Goal: Task Accomplishment & Management: Use online tool/utility

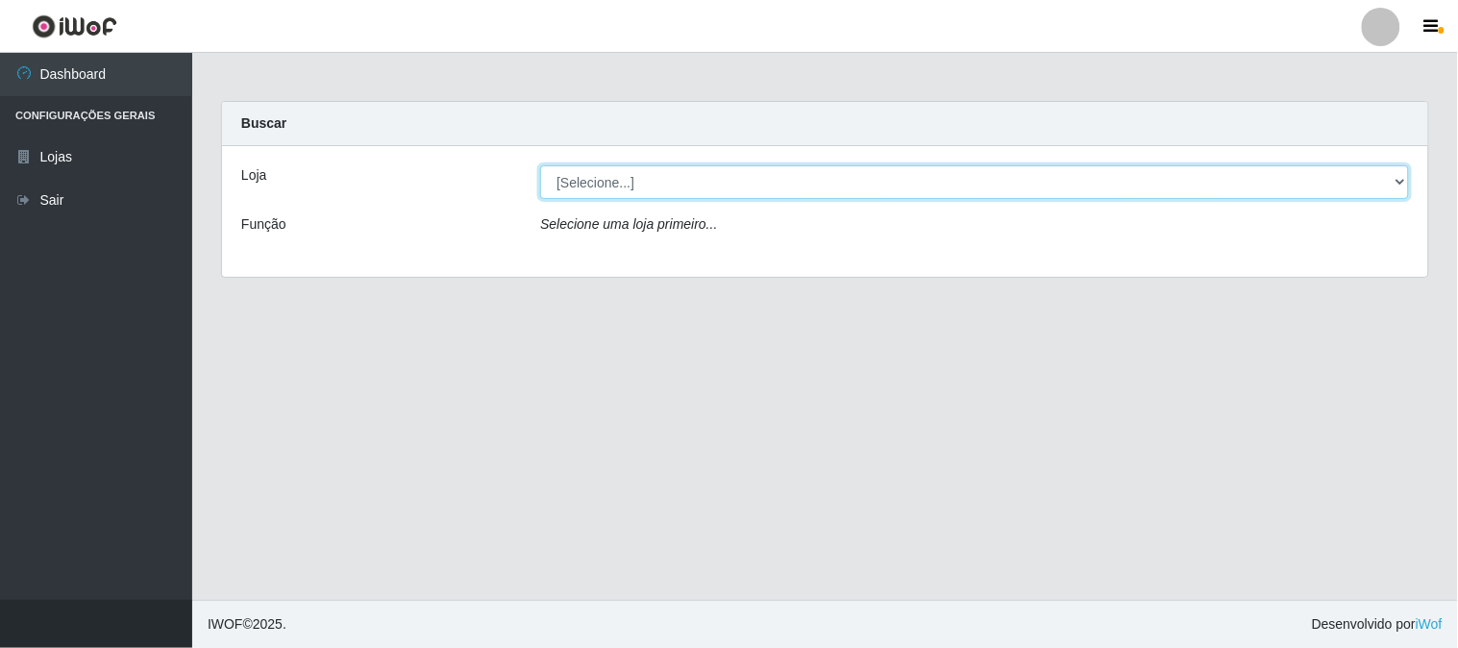
click at [665, 189] on select "[Selecione...] Casatudo BR" at bounding box center [974, 182] width 869 height 34
select select "197"
click at [540, 165] on select "[Selecione...] Casatudo BR" at bounding box center [974, 182] width 869 height 34
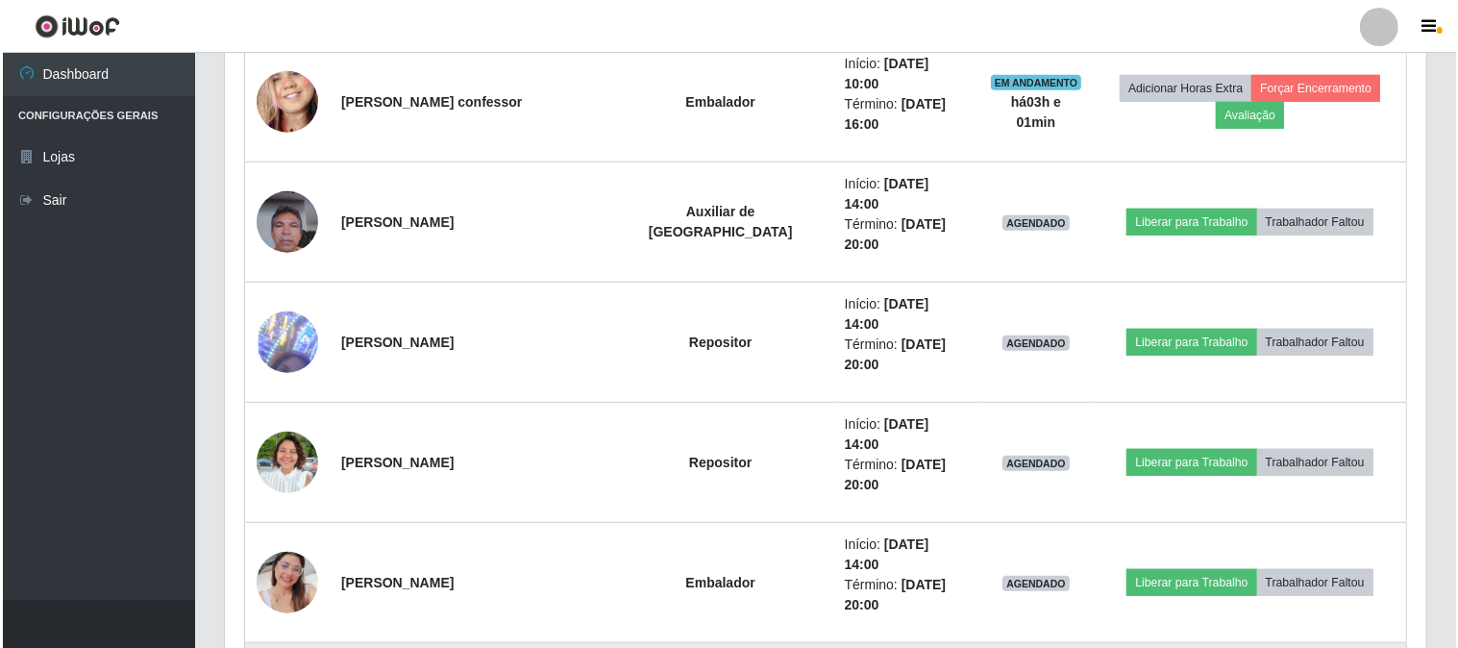
scroll to position [1286, 0]
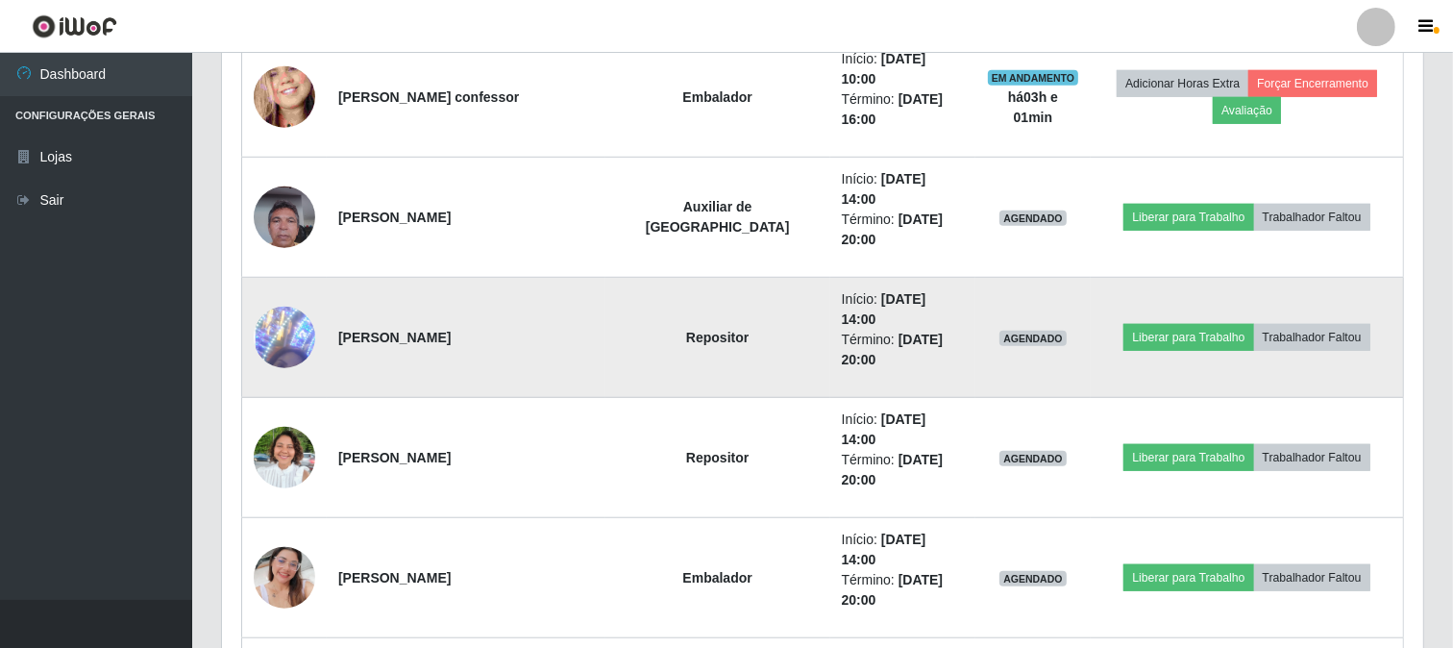
click at [282, 248] on img at bounding box center [285, 337] width 62 height 178
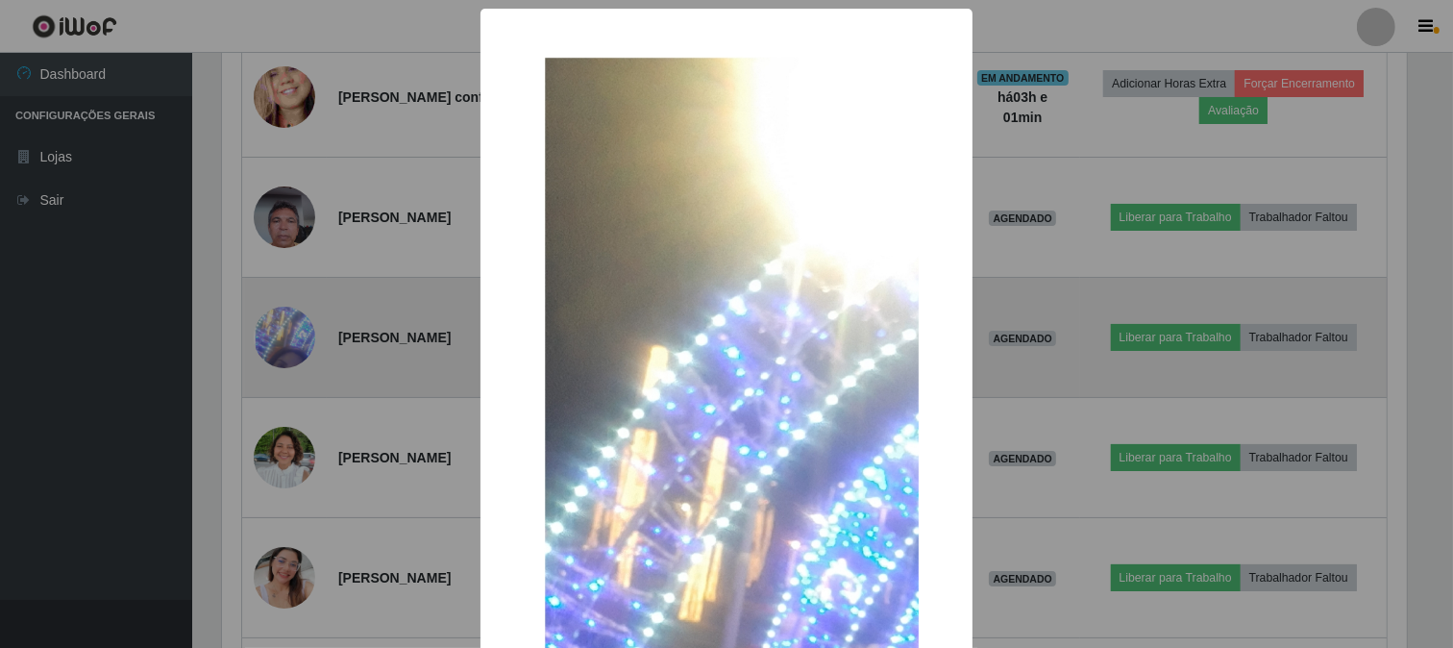
scroll to position [398, 1189]
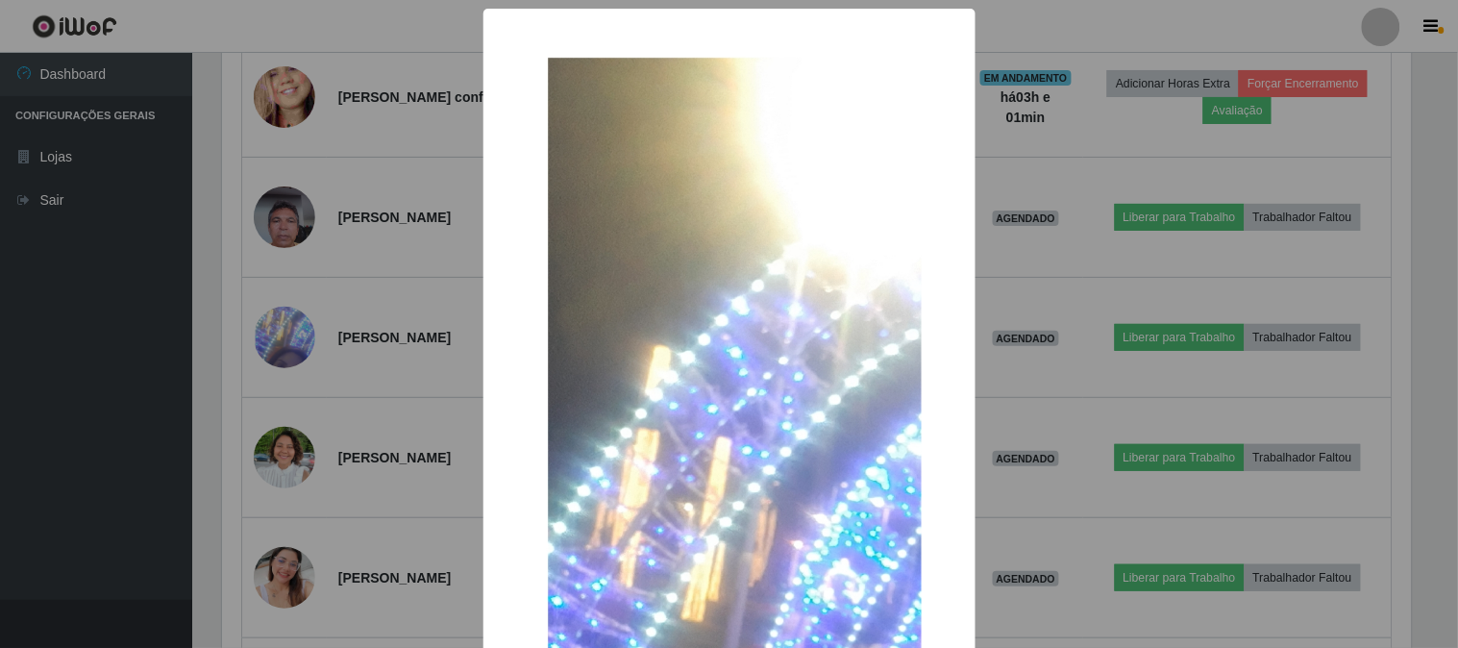
click at [1049, 283] on div "× OK Cancel" at bounding box center [729, 324] width 1458 height 648
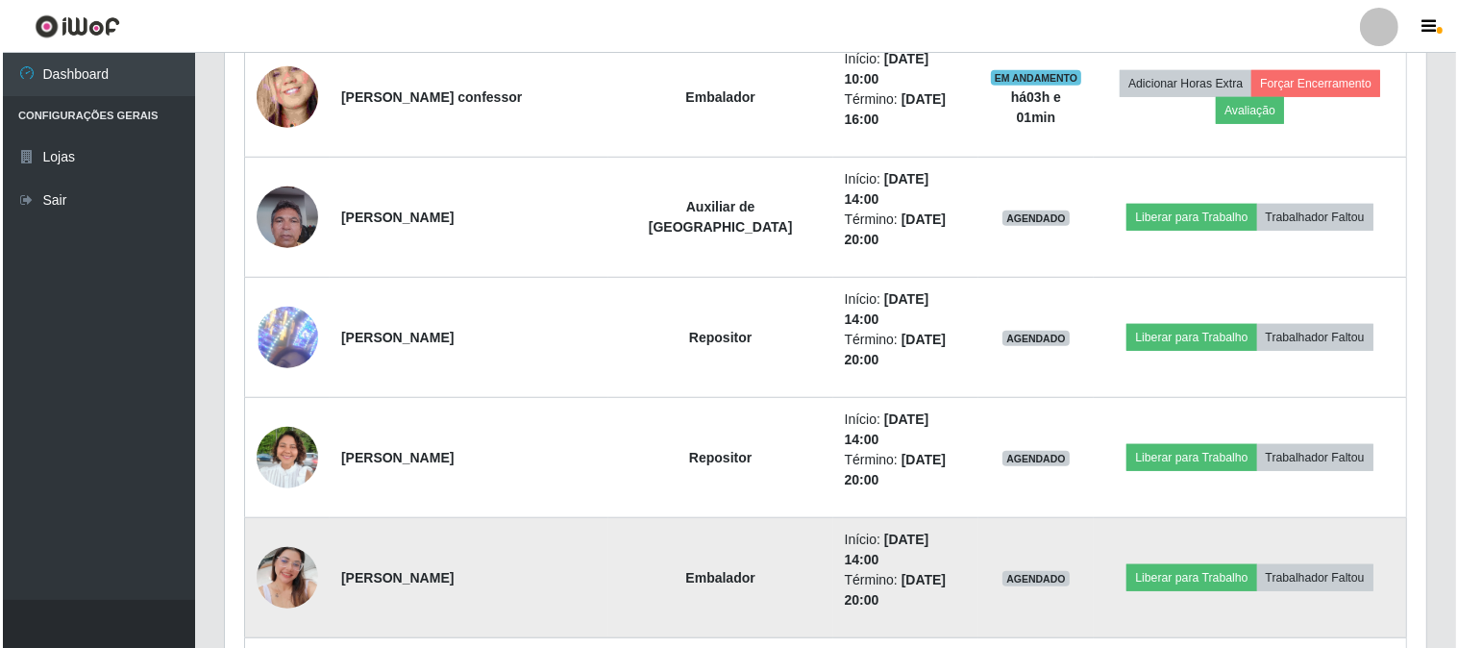
scroll to position [1179, 0]
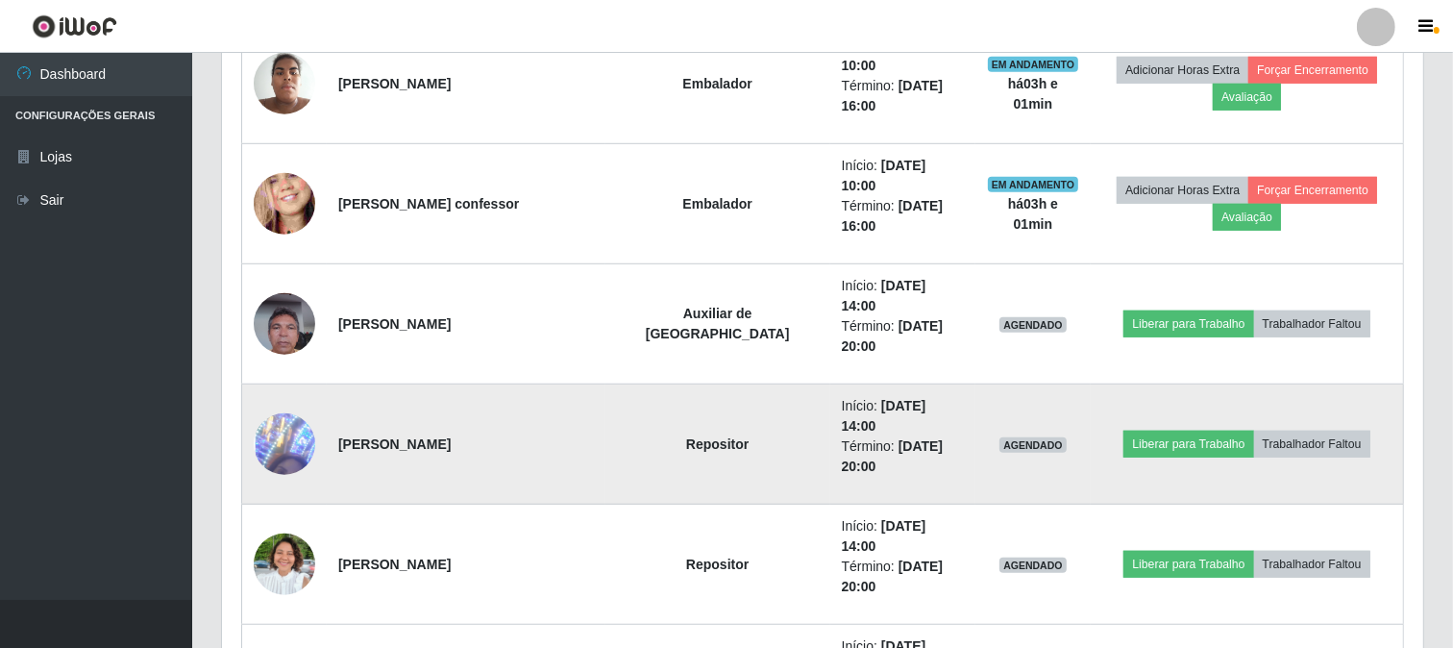
click at [290, 355] on img at bounding box center [285, 444] width 62 height 178
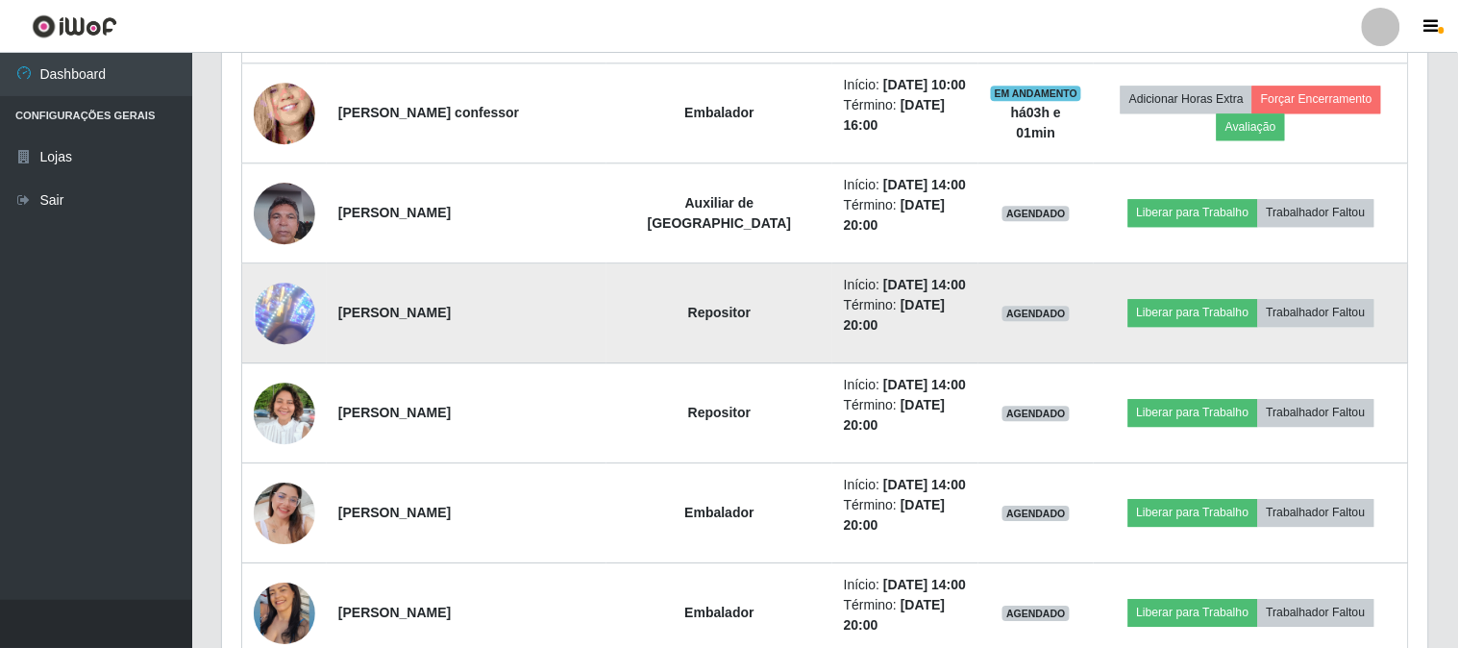
scroll to position [398, 1189]
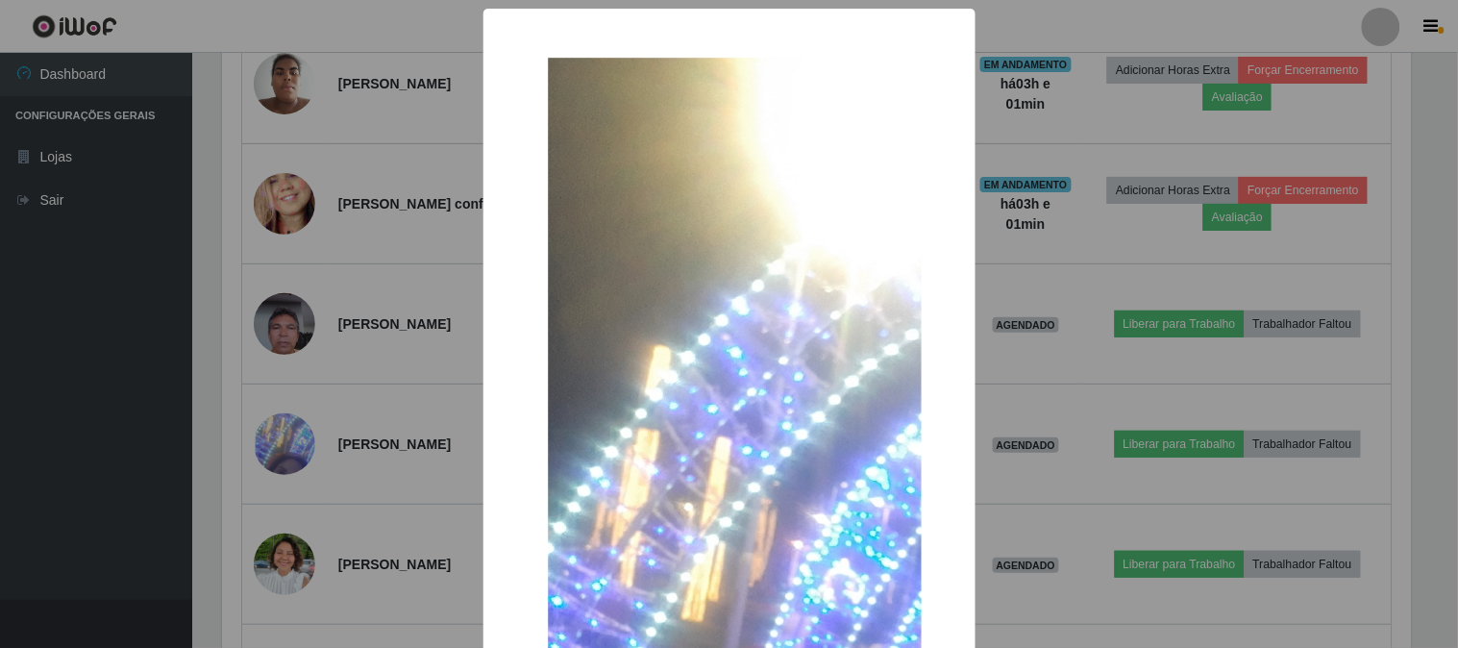
click at [669, 334] on img at bounding box center [729, 603] width 384 height 1112
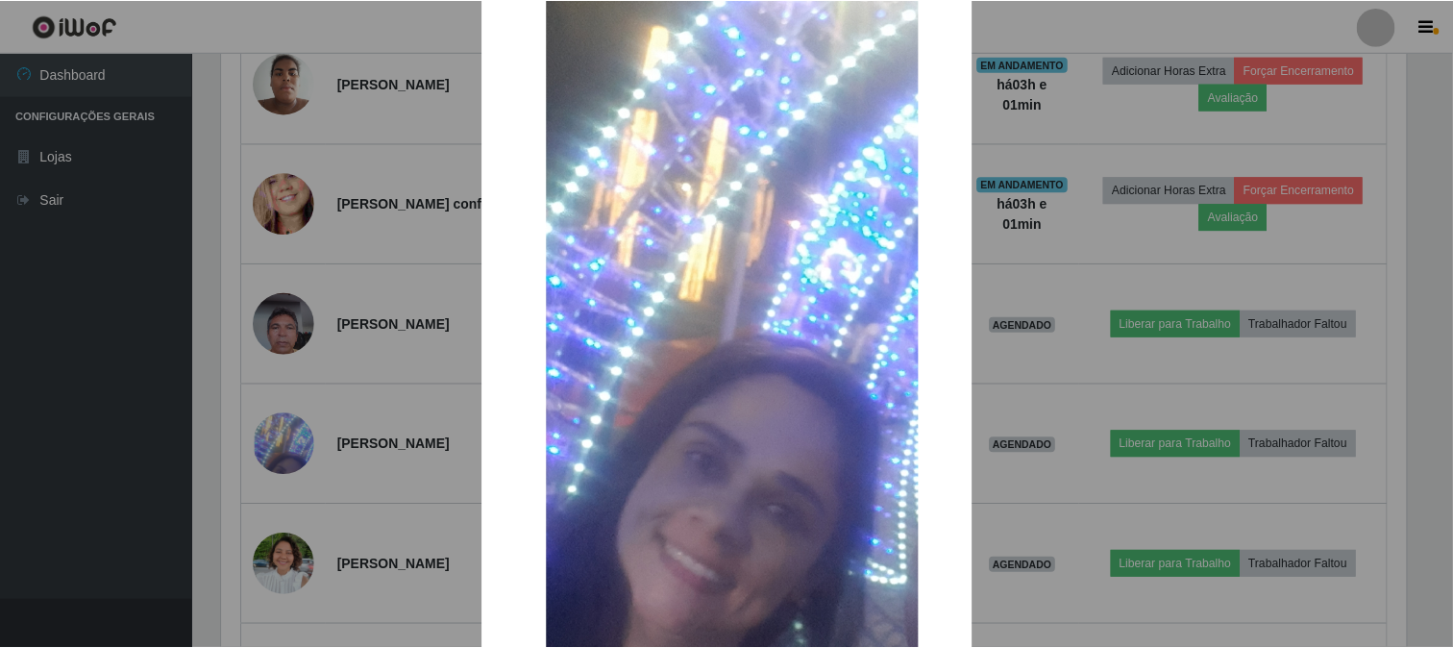
scroll to position [631, 0]
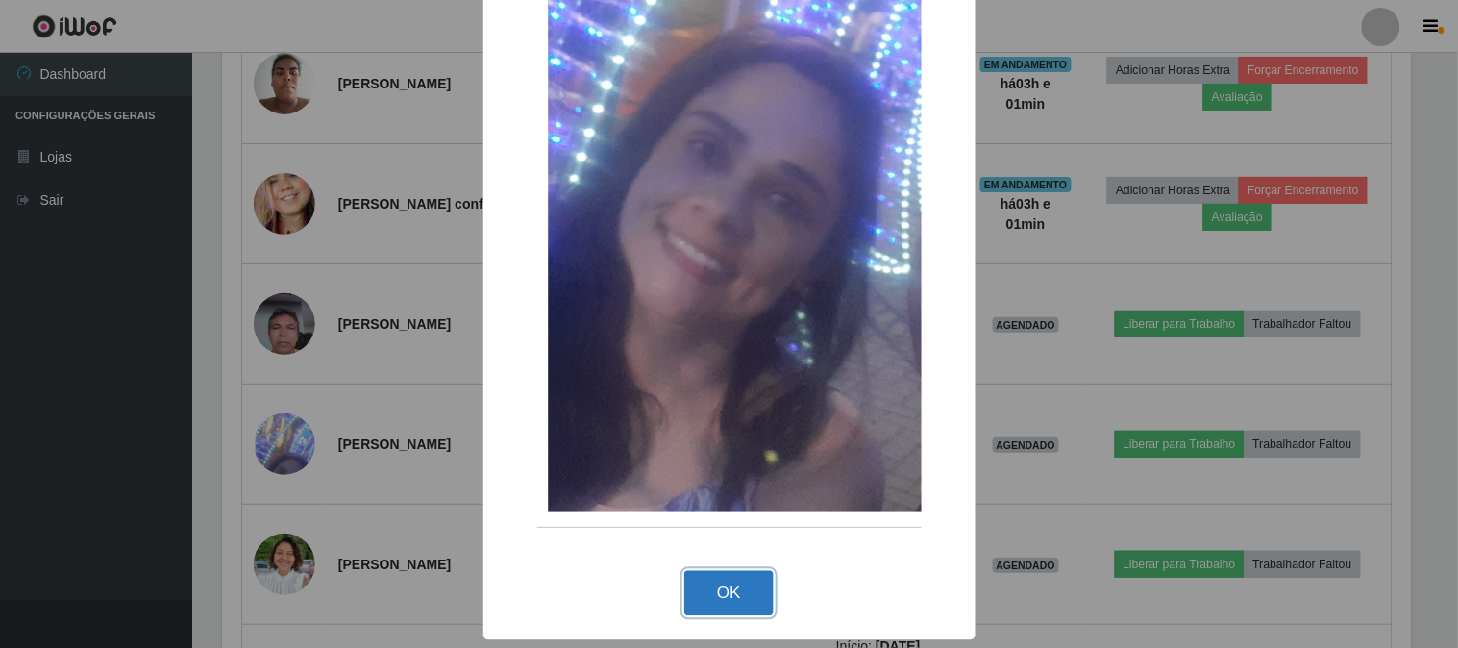
click at [718, 583] on button "OK" at bounding box center [728, 593] width 89 height 45
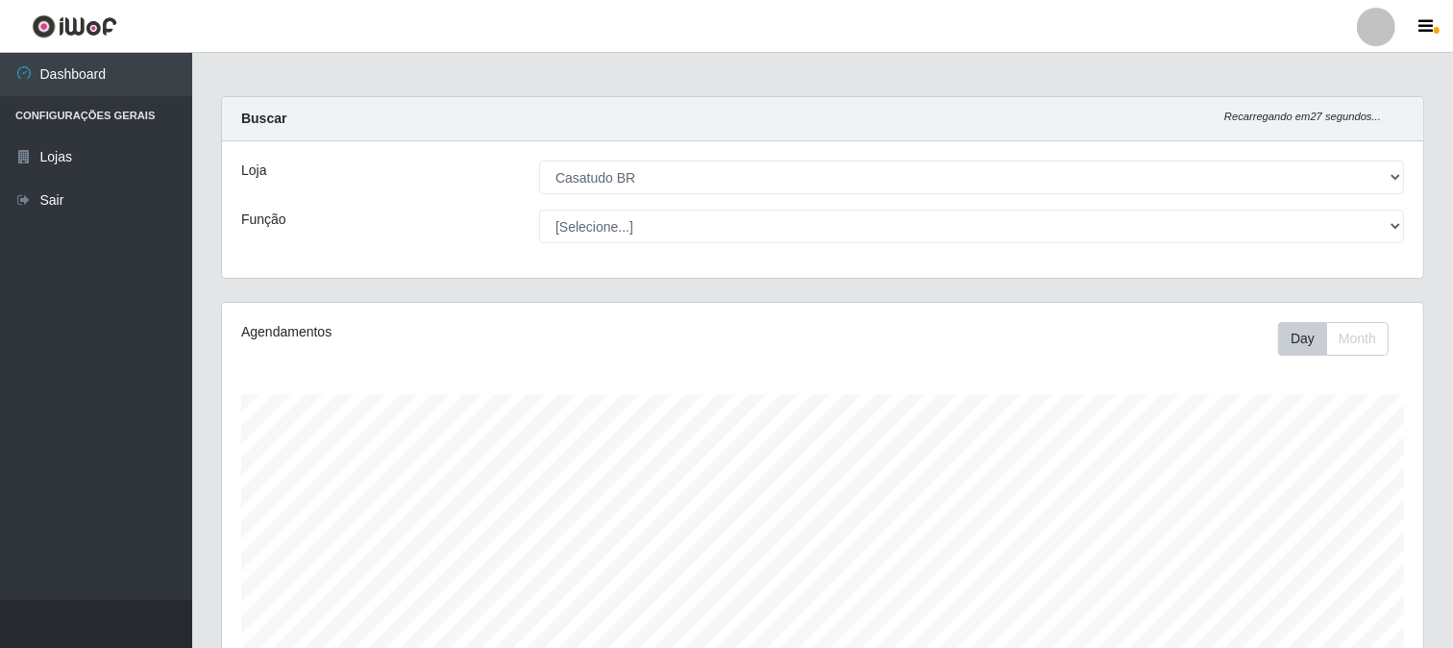
scroll to position [0, 0]
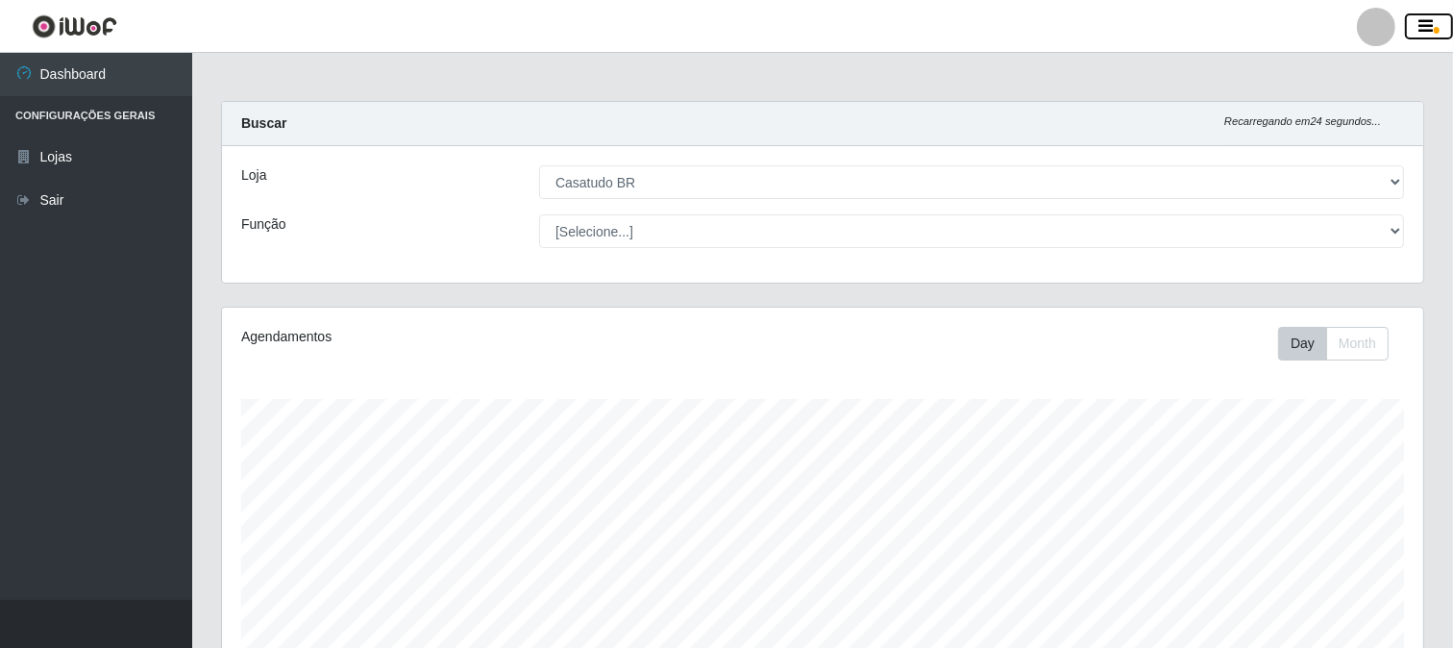
click at [1423, 25] on icon "button" at bounding box center [1427, 26] width 14 height 17
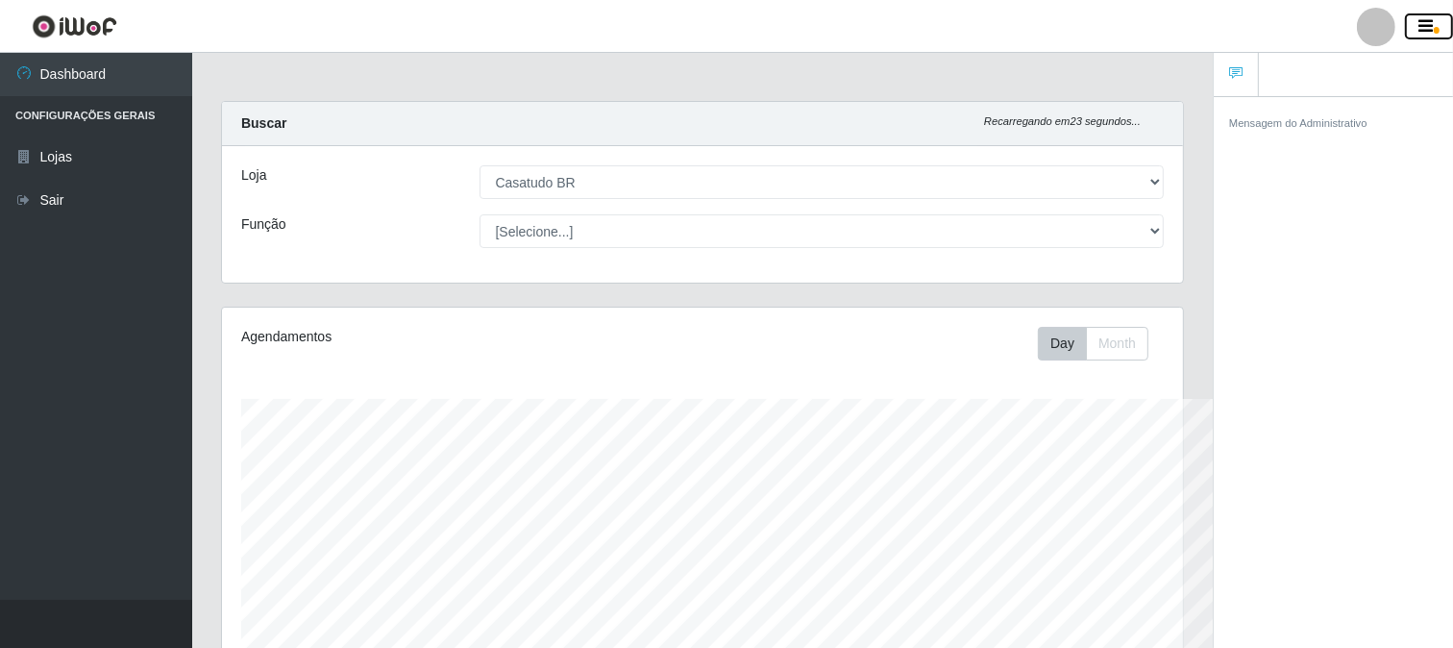
scroll to position [960761, 960198]
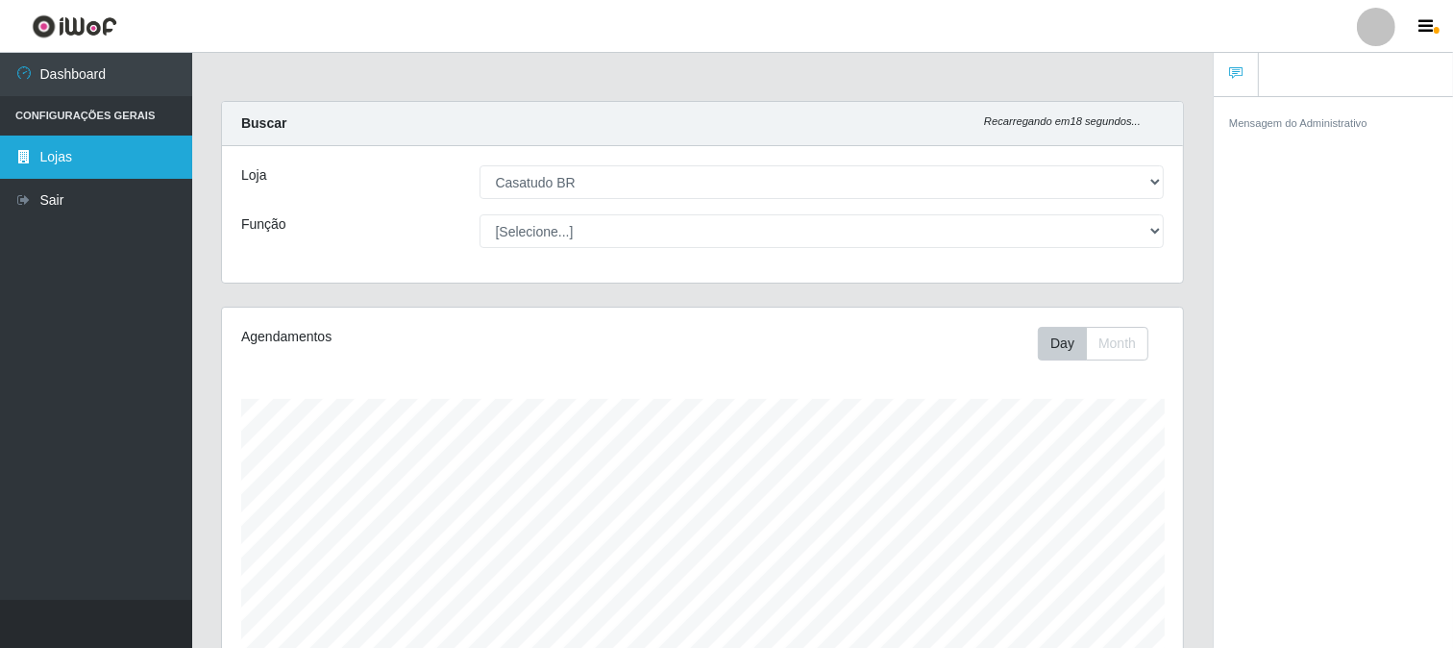
click at [107, 148] on link "Lojas" at bounding box center [96, 157] width 192 height 43
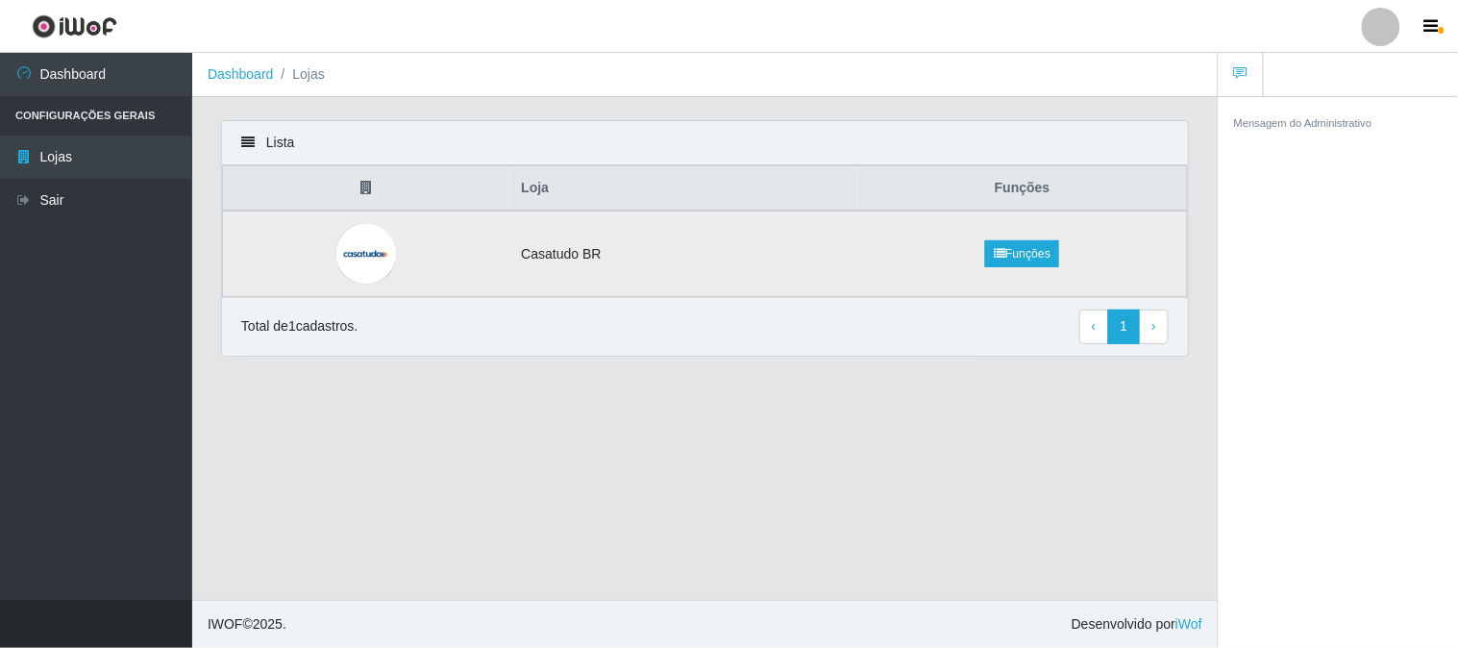
click at [353, 262] on img at bounding box center [366, 254] width 62 height 62
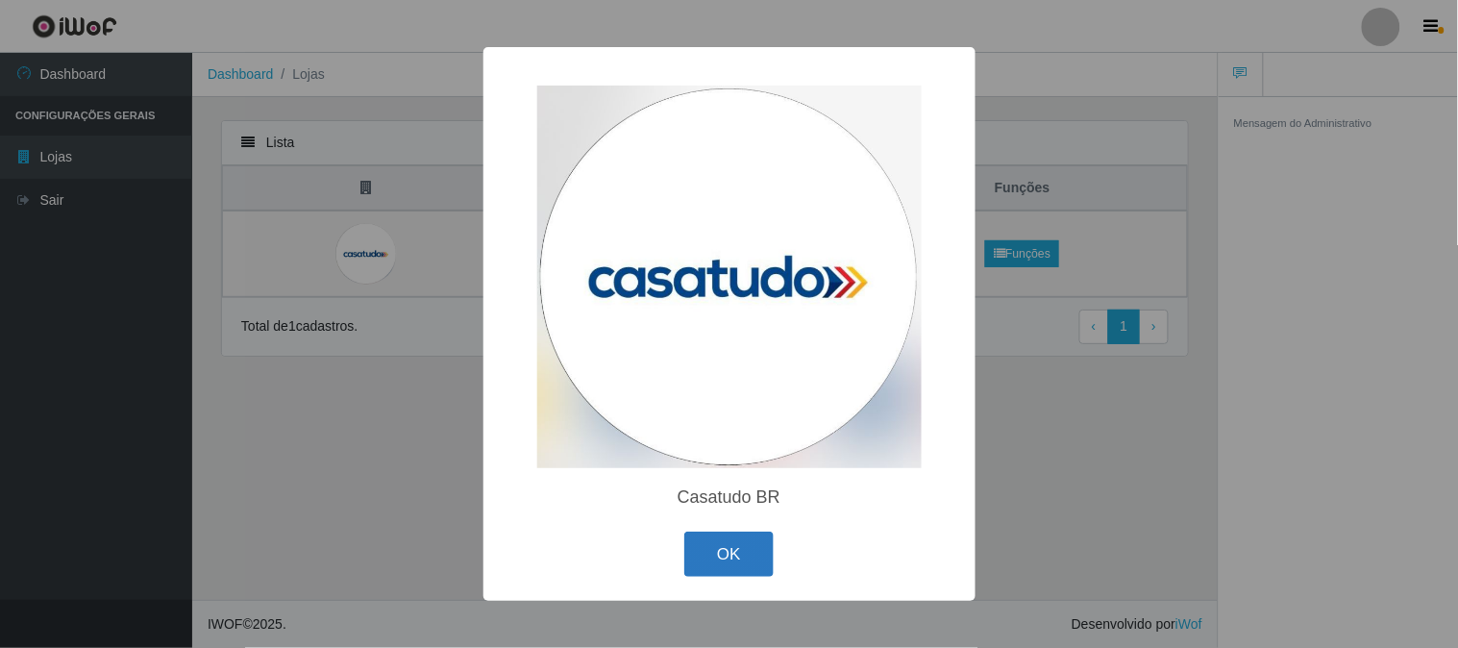
click at [711, 558] on button "OK" at bounding box center [728, 554] width 89 height 45
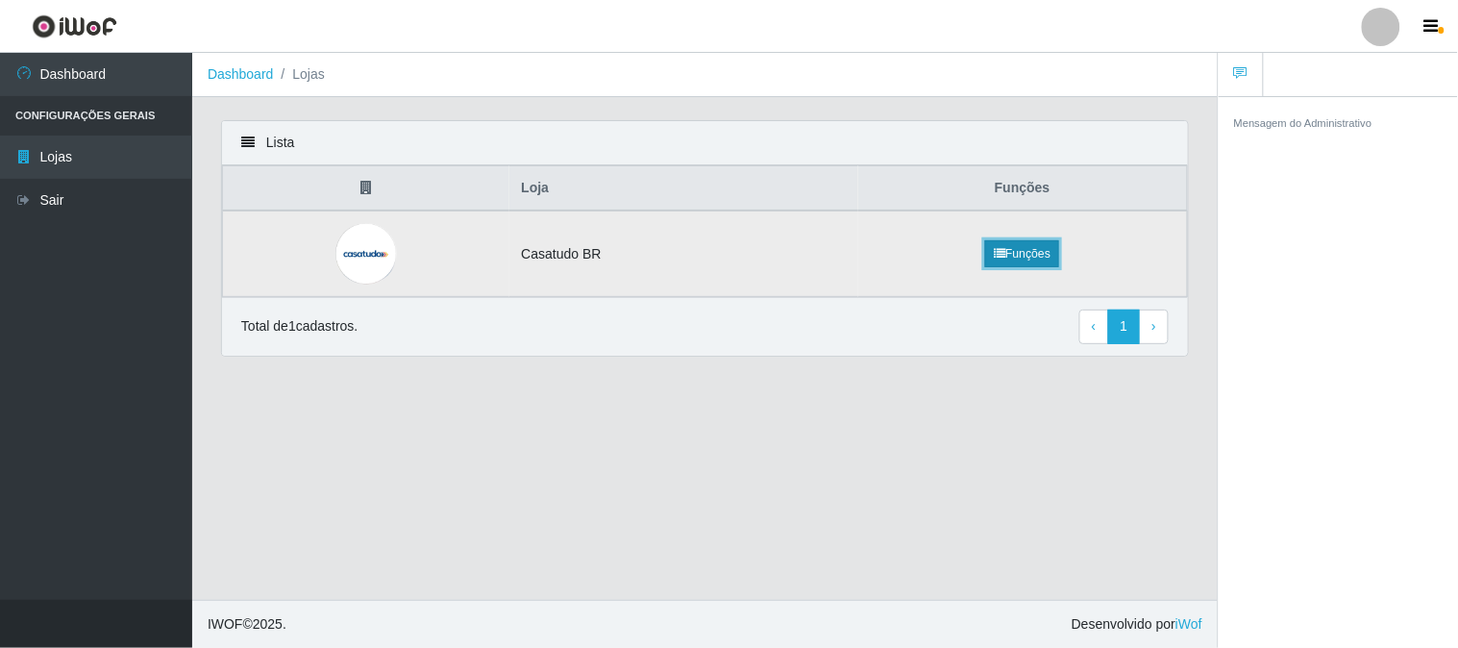
click at [1033, 260] on link "Funções" at bounding box center [1022, 253] width 74 height 27
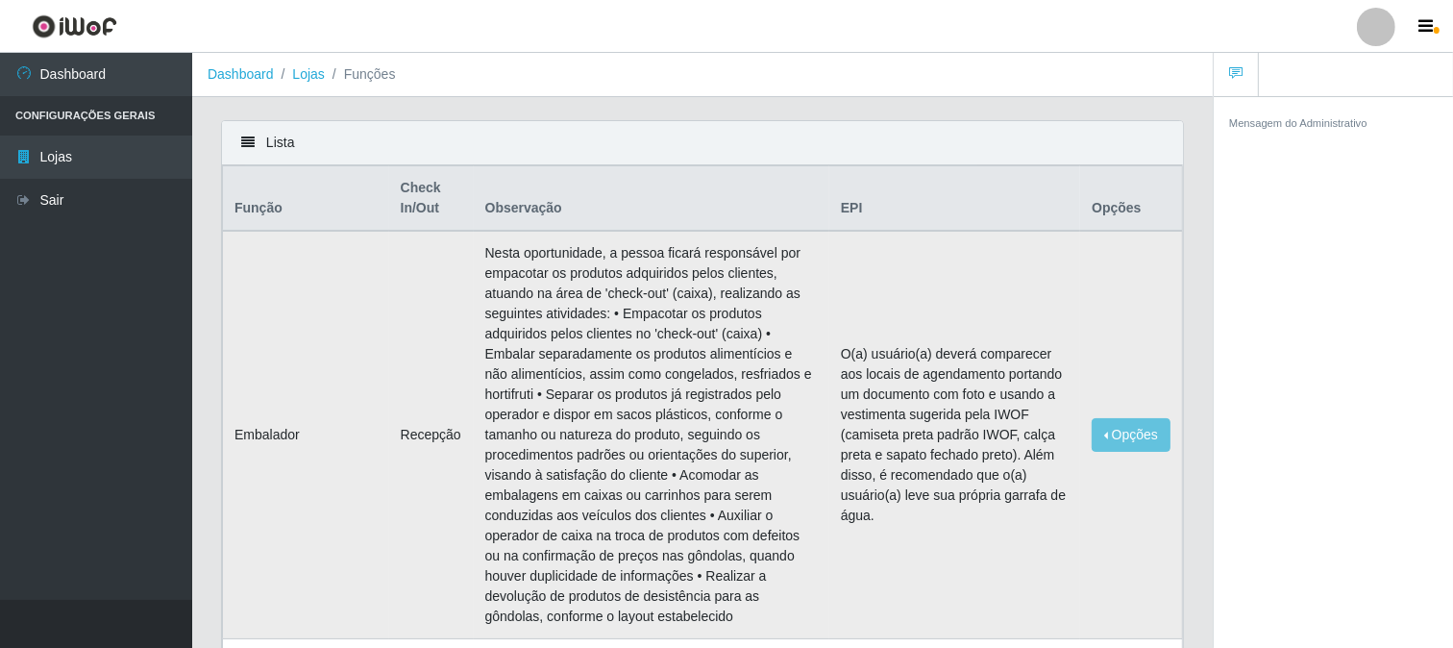
scroll to position [107, 0]
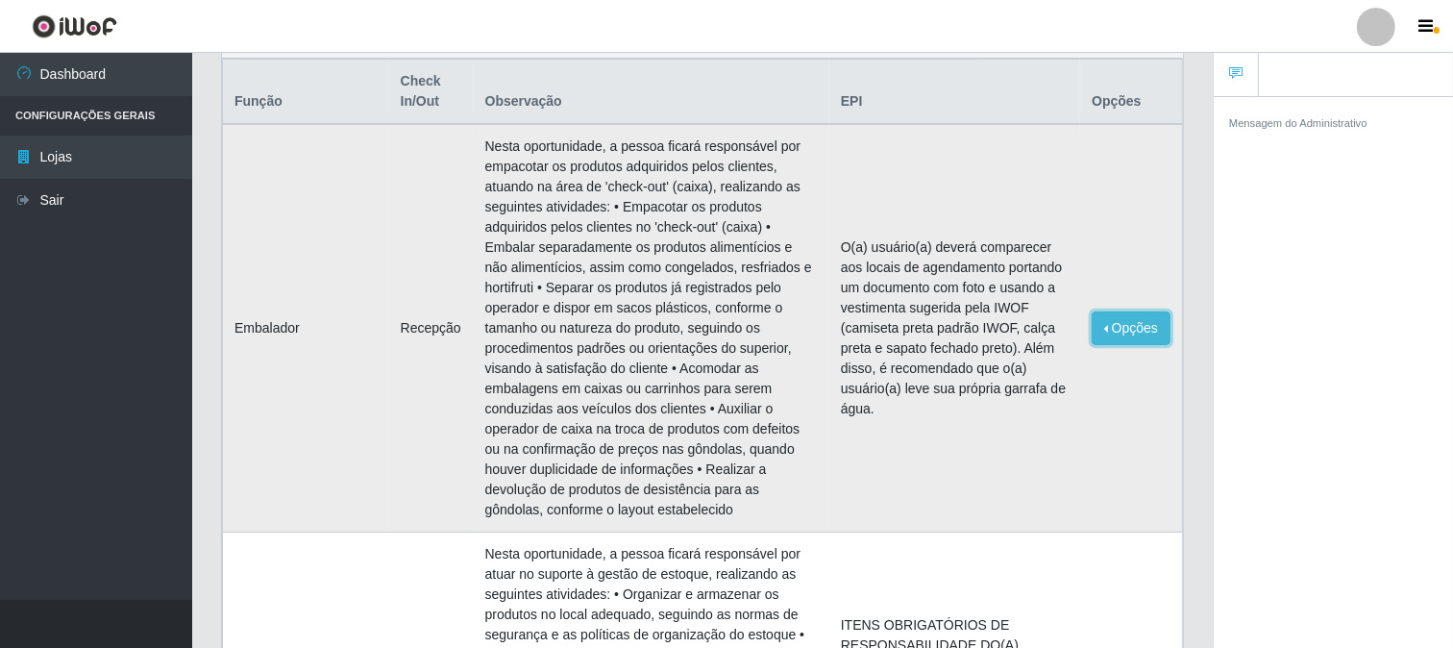
click at [1126, 311] on button "Opções" at bounding box center [1131, 328] width 79 height 34
click at [952, 389] on td "O(a) usuário(a) deverá comparecer aos locais de agendamento portando um documen…" at bounding box center [954, 328] width 251 height 408
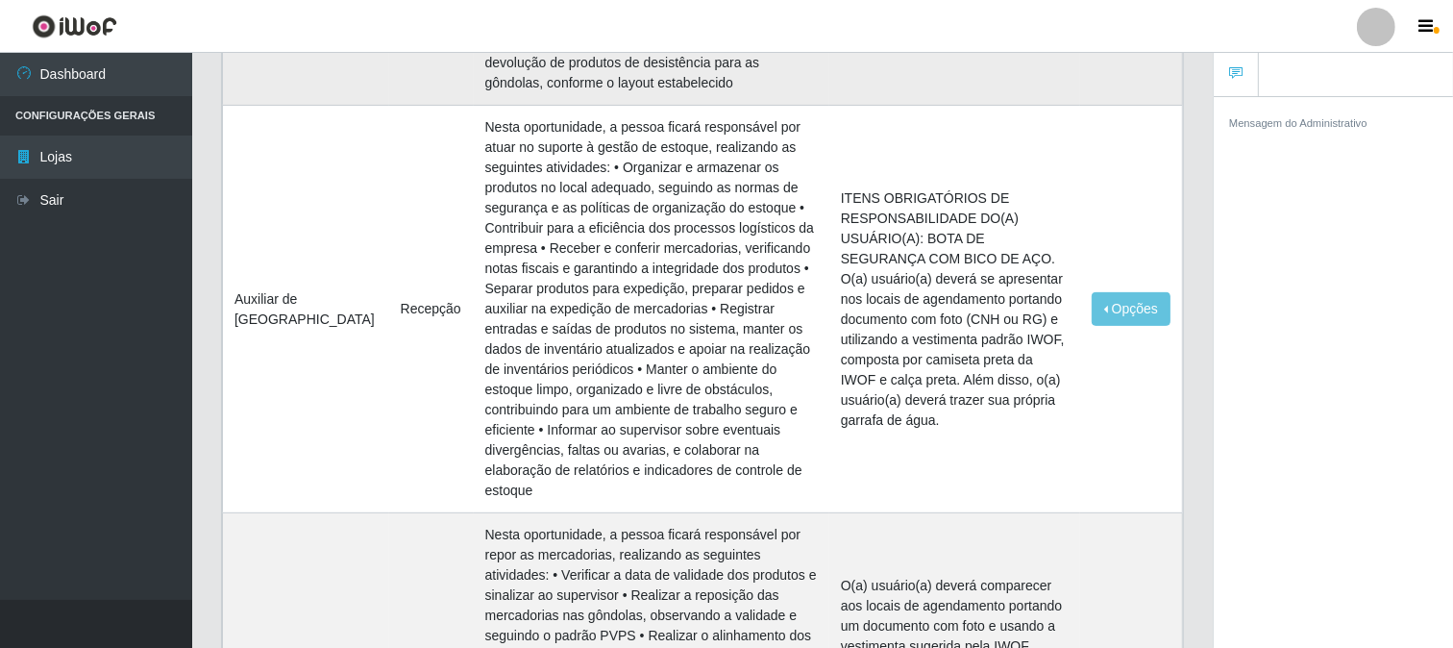
scroll to position [0, 0]
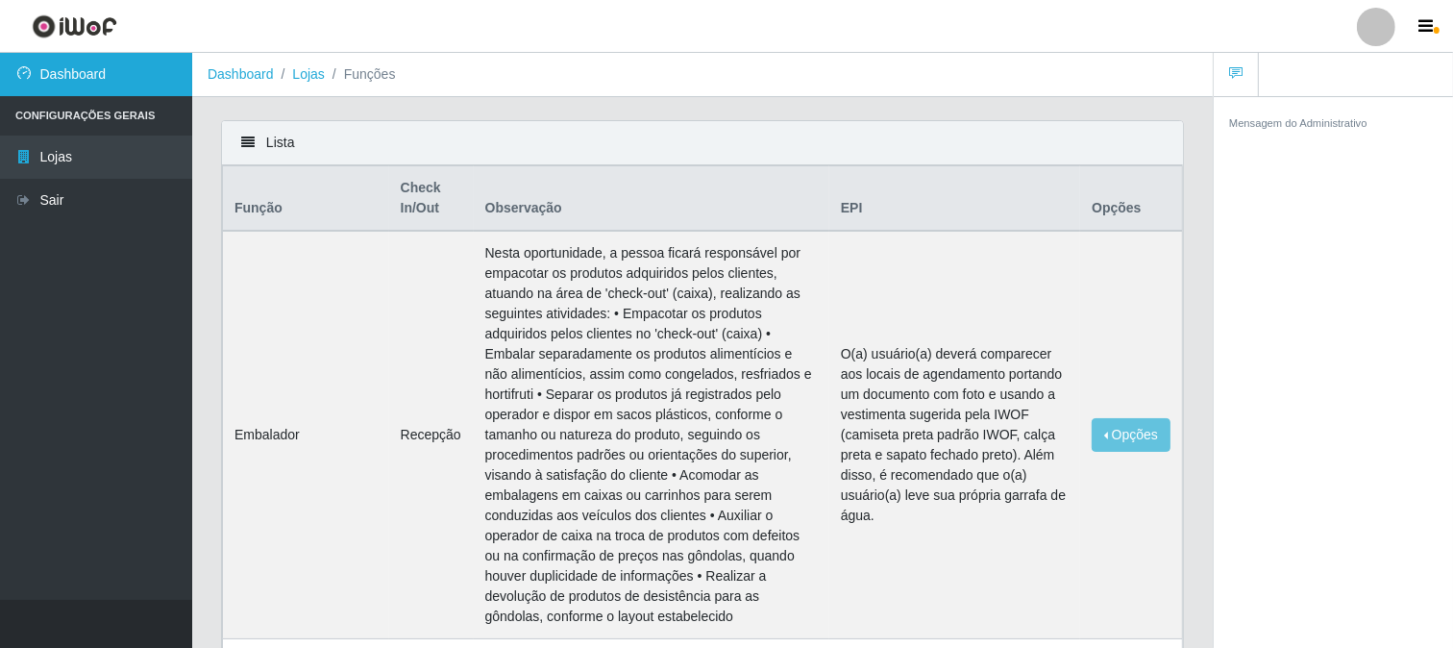
click at [55, 81] on link "Dashboard" at bounding box center [96, 74] width 192 height 43
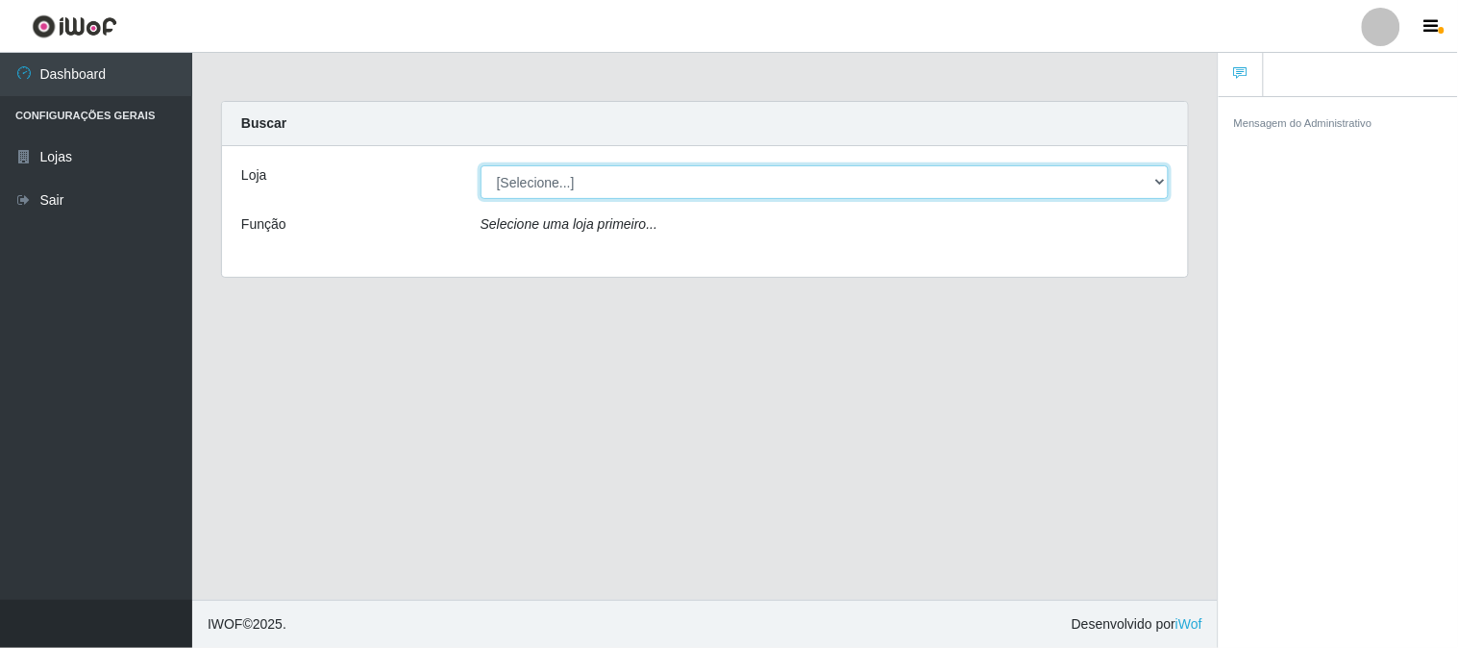
drag, startPoint x: 603, startPoint y: 181, endPoint x: 606, endPoint y: 197, distance: 16.6
click at [606, 194] on select "[Selecione...] Casatudo BR" at bounding box center [825, 182] width 688 height 34
select select "197"
click at [481, 165] on select "[Selecione...] Casatudo BR" at bounding box center [825, 182] width 688 height 34
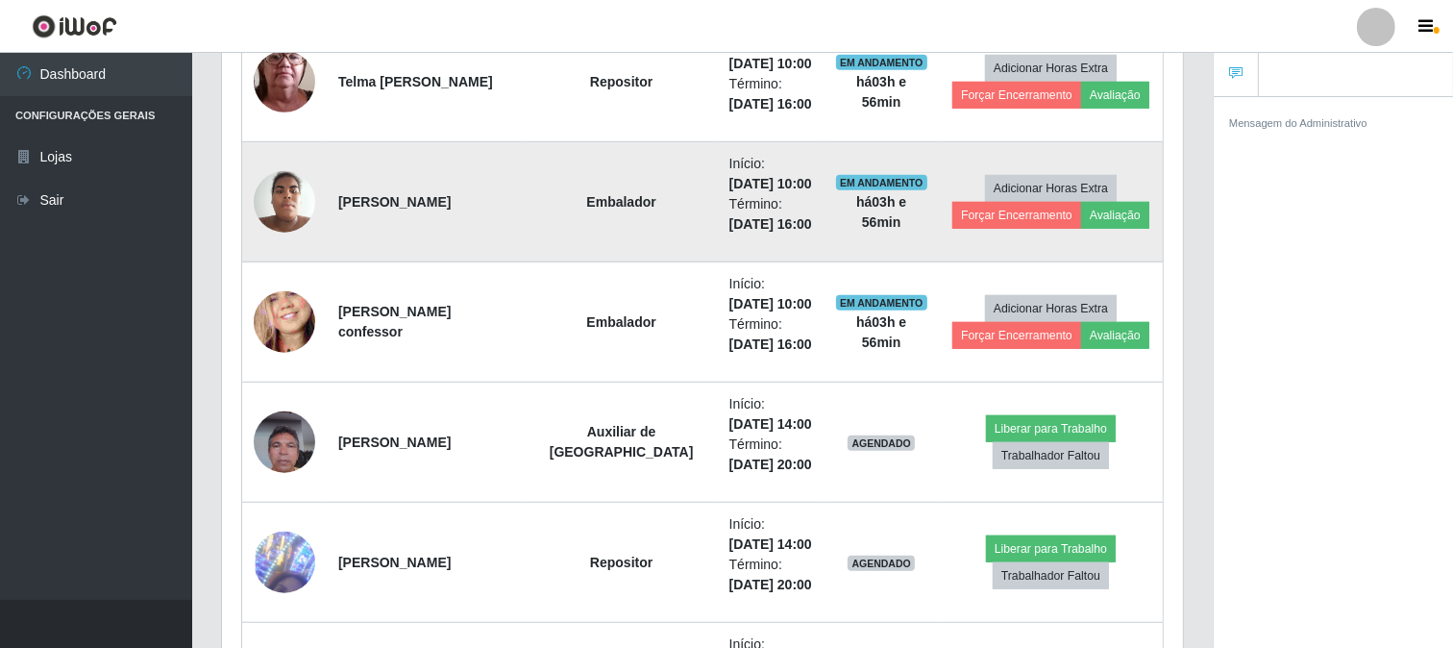
scroll to position [1168, 0]
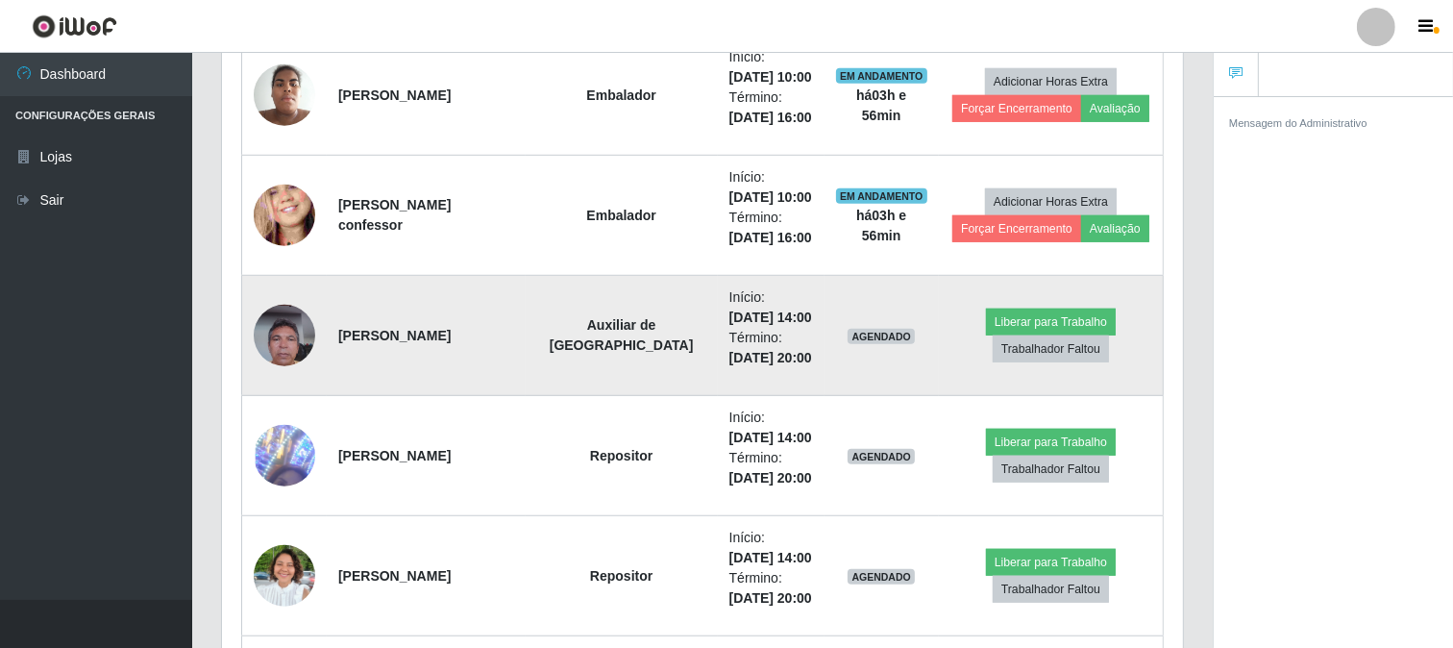
click at [289, 339] on img at bounding box center [285, 335] width 62 height 82
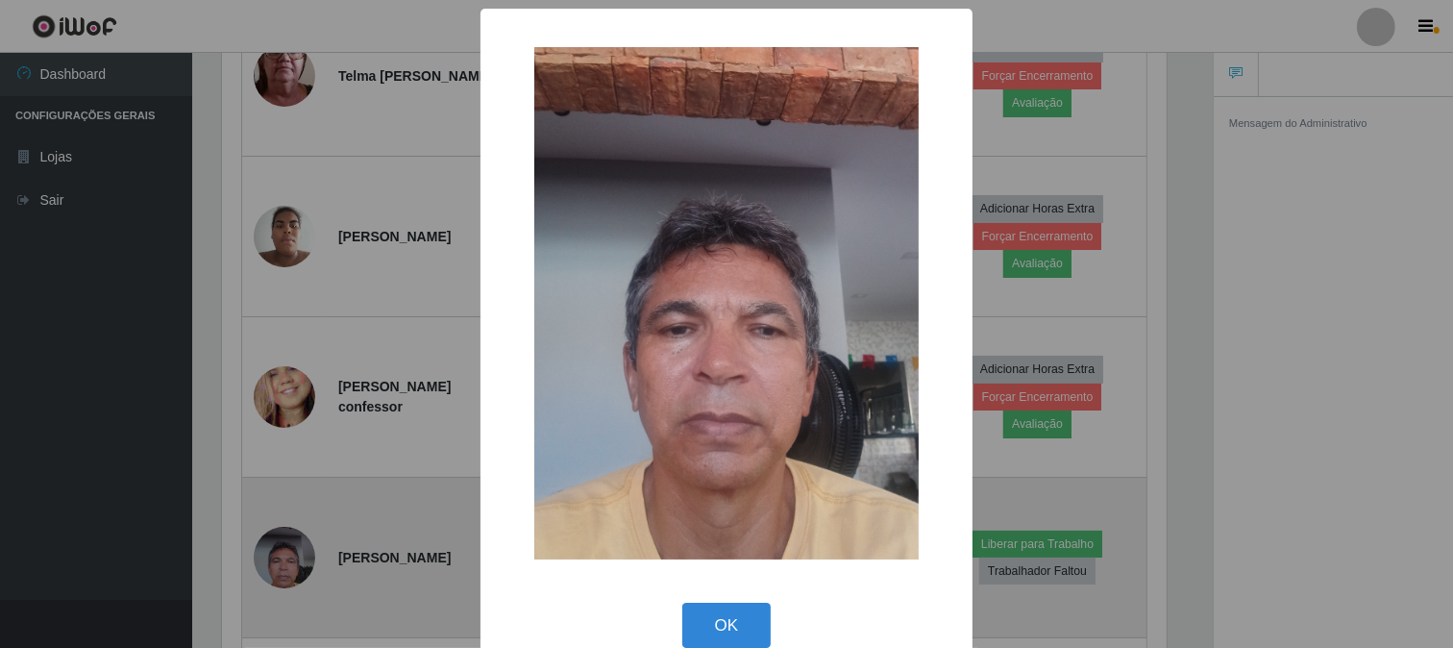
scroll to position [398, 949]
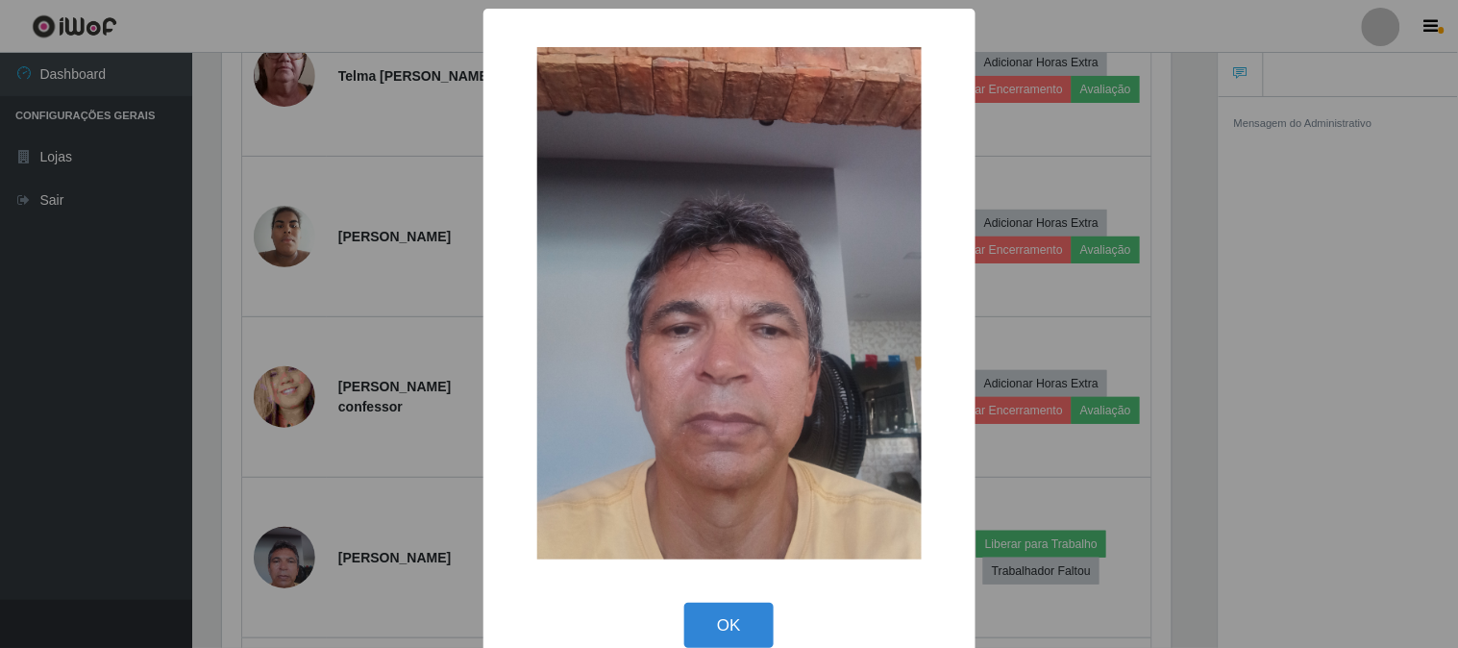
click at [684, 603] on button "OK" at bounding box center [728, 625] width 89 height 45
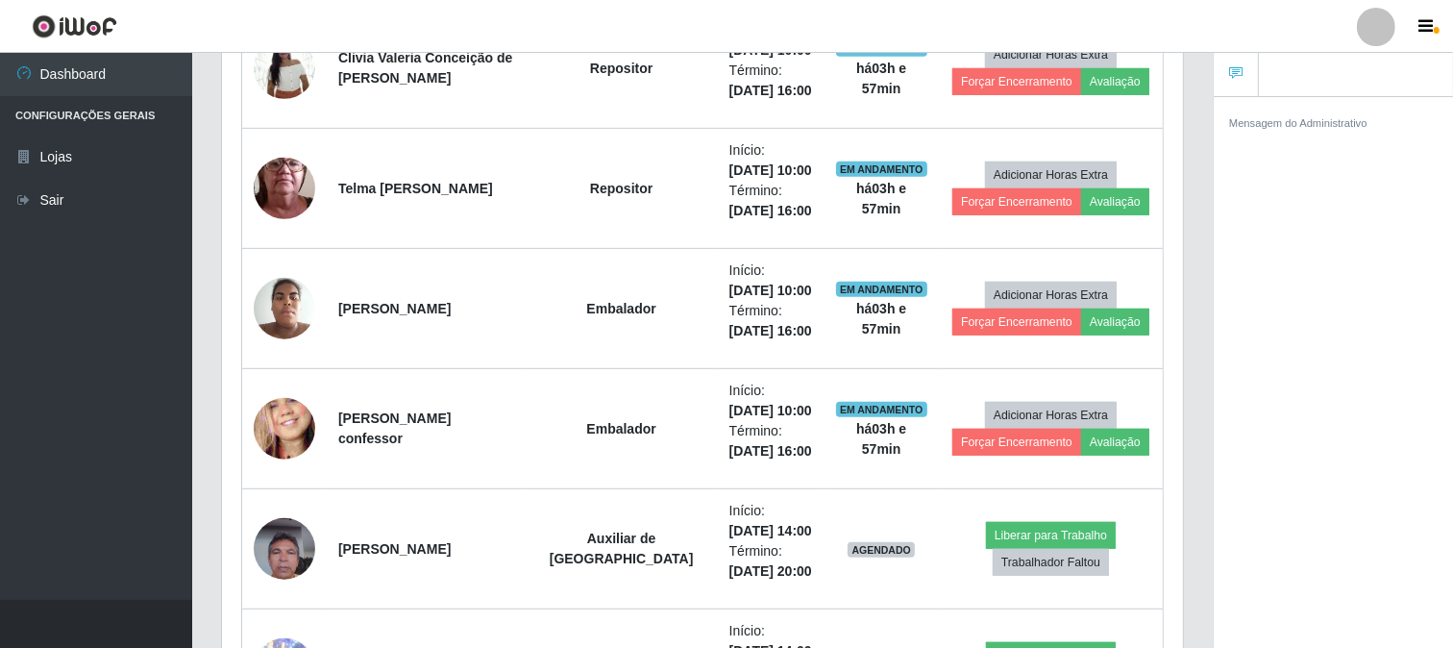
scroll to position [741, 0]
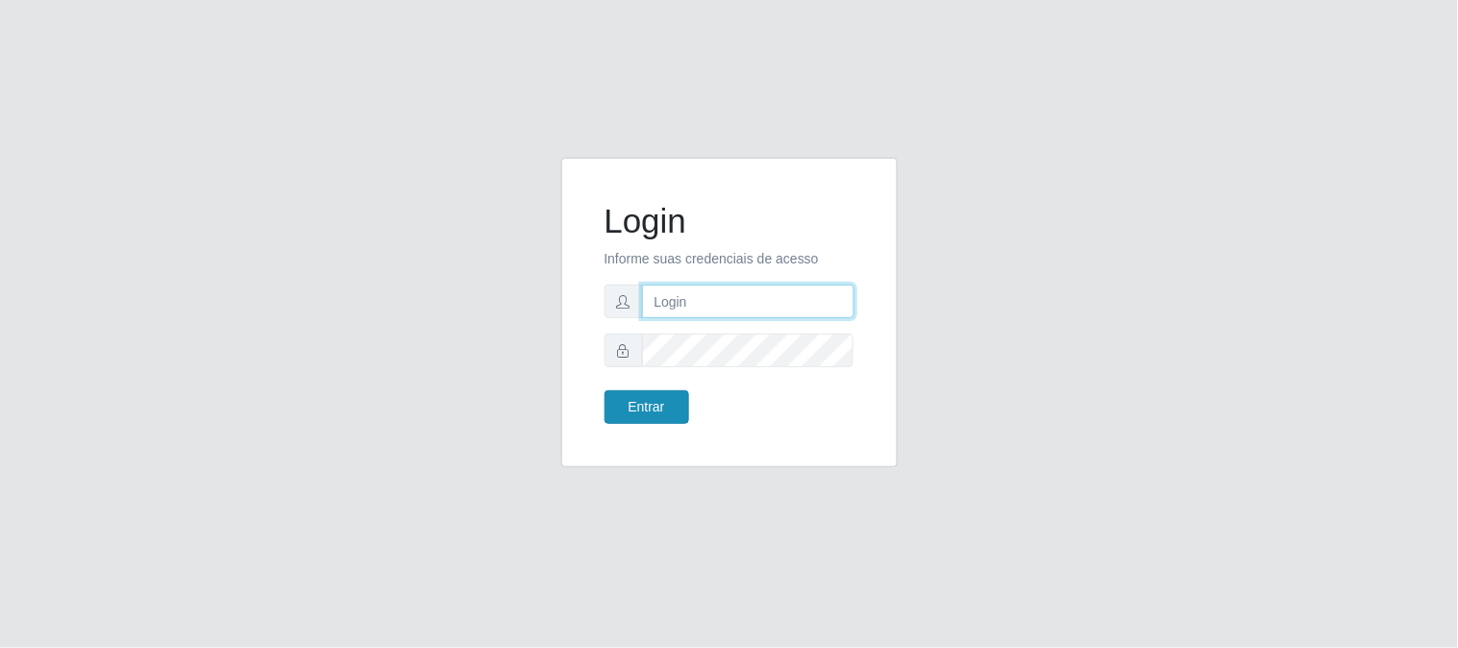
type input "elvis@casatudo"
click at [656, 407] on button "Entrar" at bounding box center [647, 407] width 85 height 34
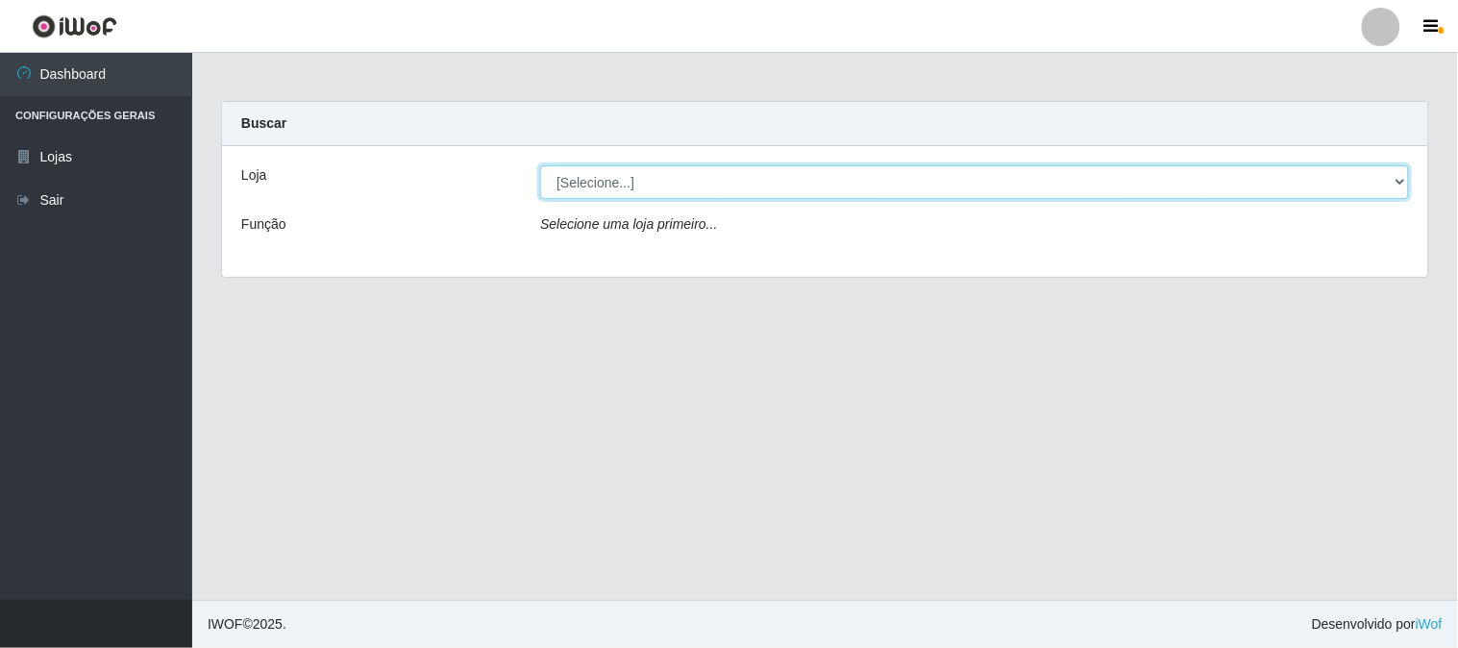
click at [1398, 183] on select "[Selecione...] Casatudo BR" at bounding box center [974, 182] width 869 height 34
select select "197"
click at [540, 165] on select "[Selecione...] Casatudo BR" at bounding box center [974, 182] width 869 height 34
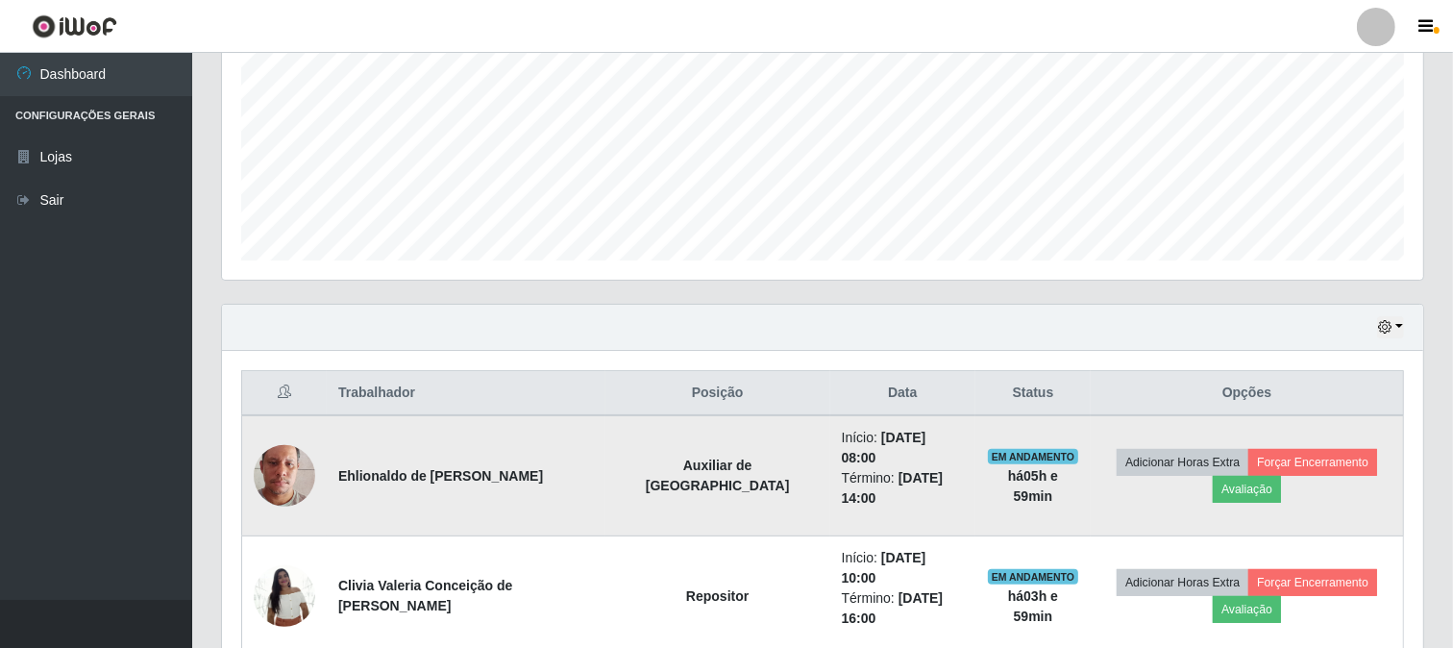
scroll to position [640, 0]
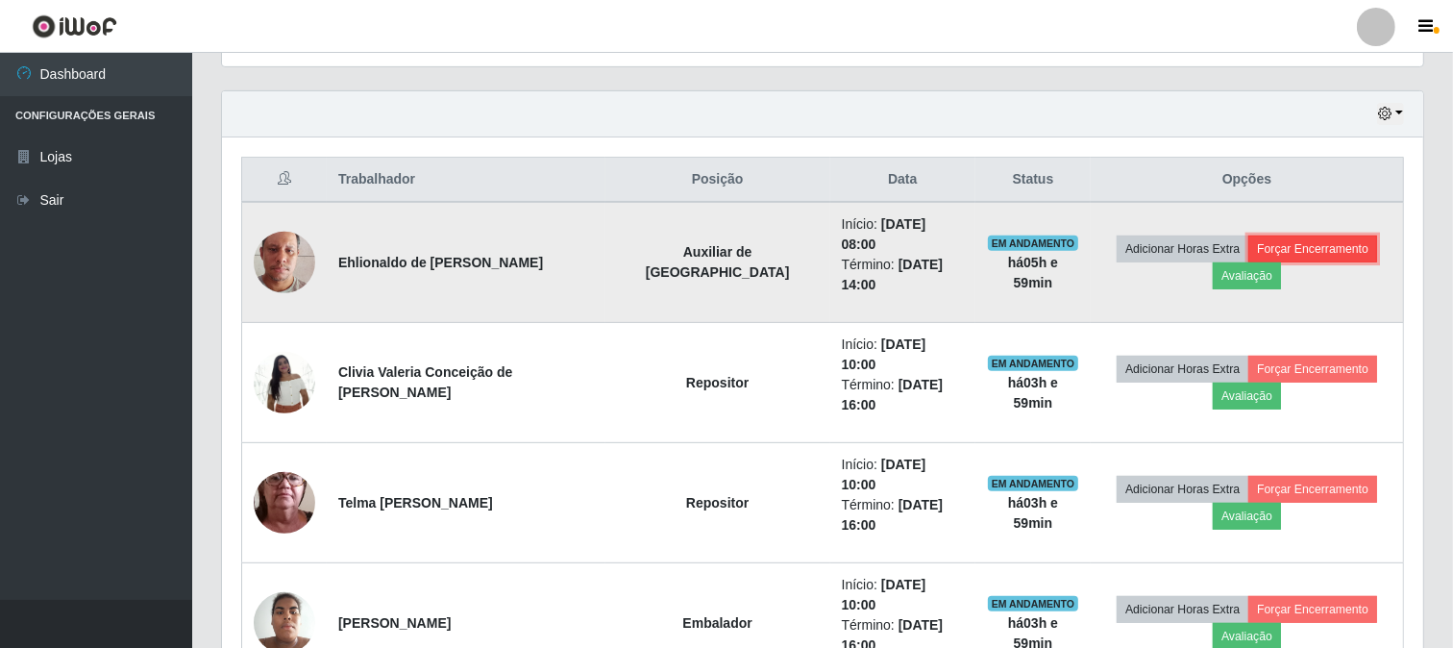
click at [1324, 235] on button "Forçar Encerramento" at bounding box center [1313, 248] width 129 height 27
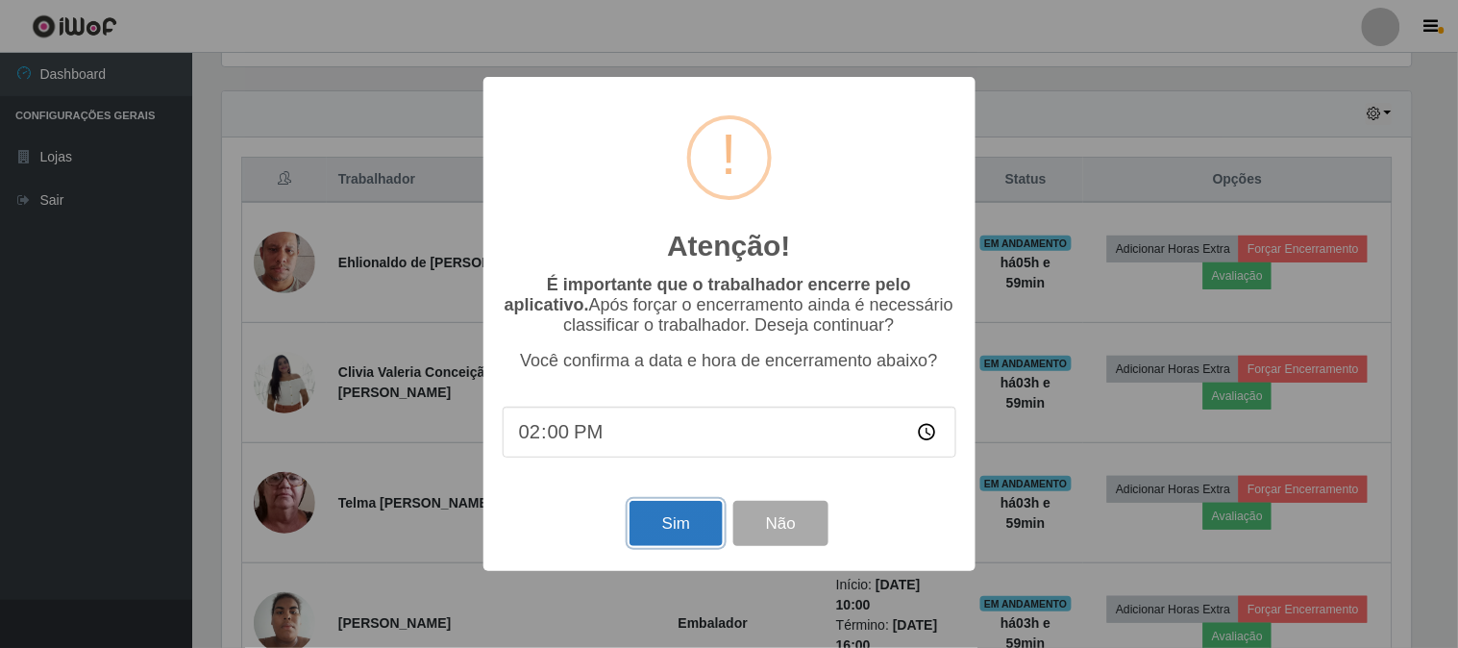
click at [666, 529] on button "Sim" at bounding box center [676, 523] width 93 height 45
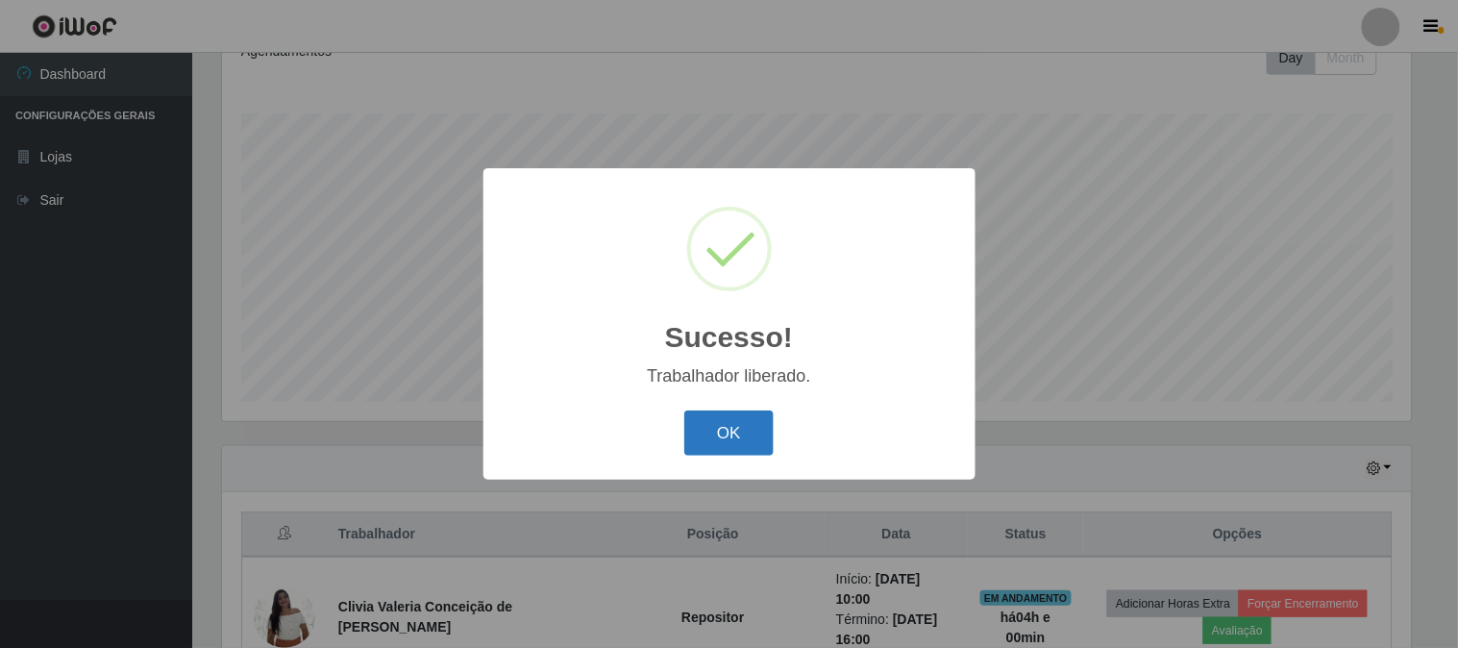
click at [712, 444] on button "OK" at bounding box center [728, 432] width 89 height 45
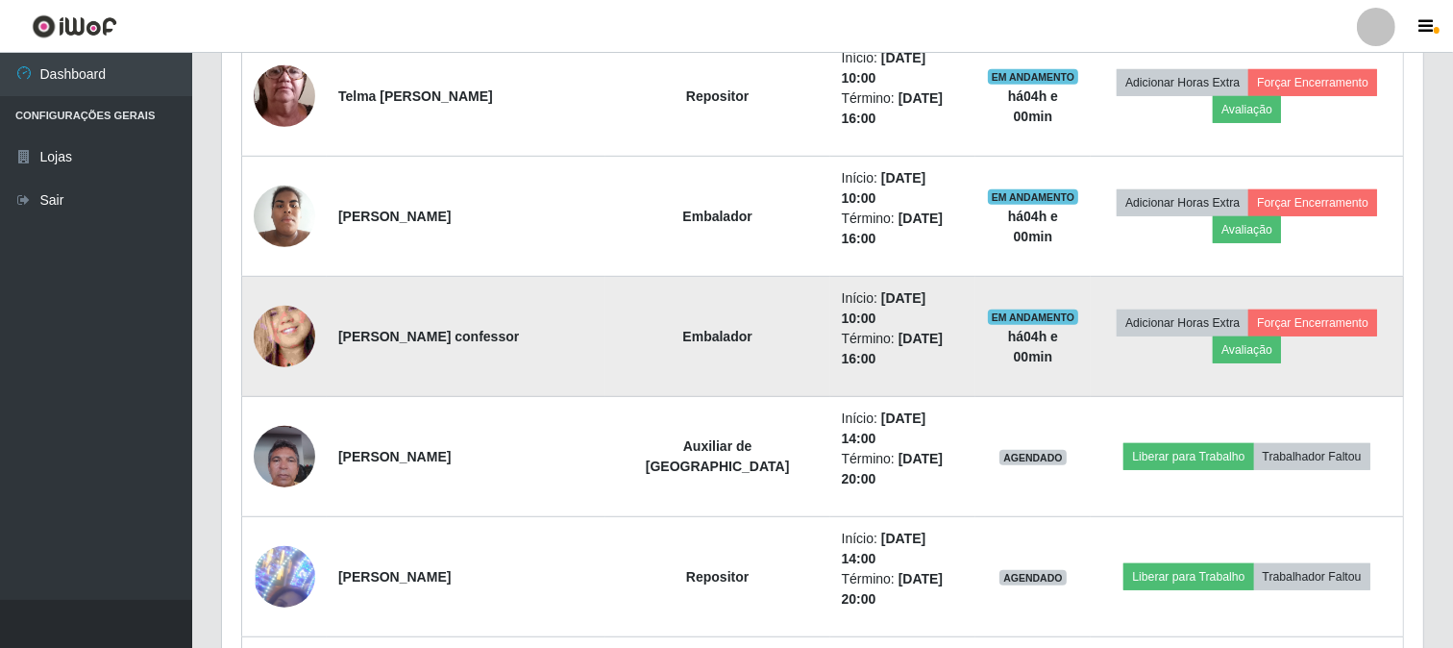
scroll to position [1033, 0]
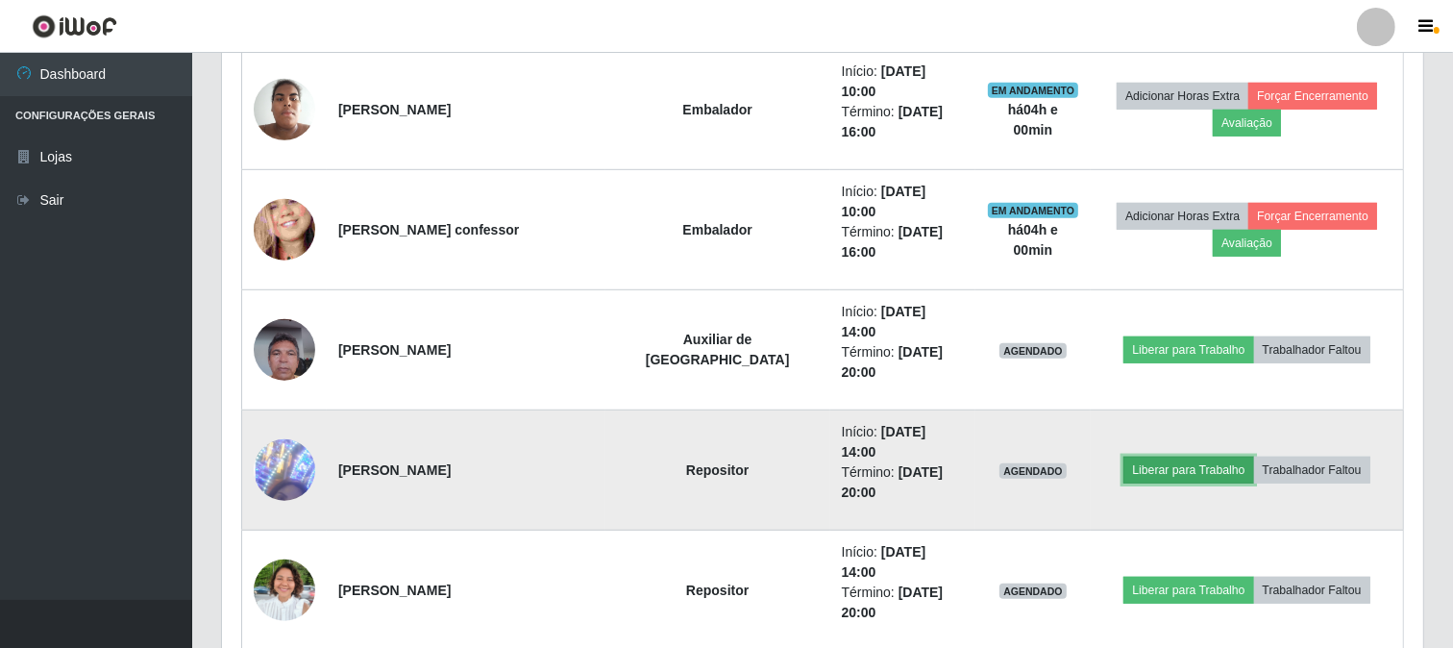
click at [1183, 457] on button "Liberar para Trabalho" at bounding box center [1189, 470] width 130 height 27
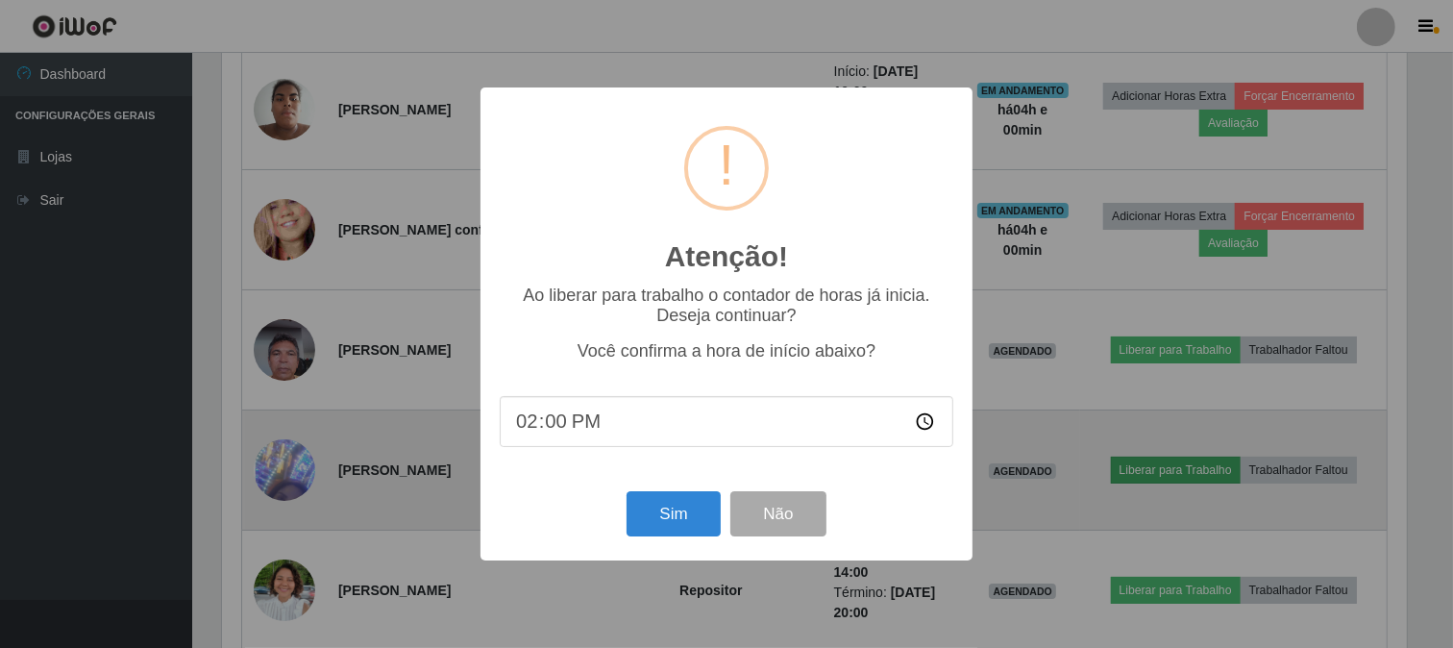
scroll to position [398, 1189]
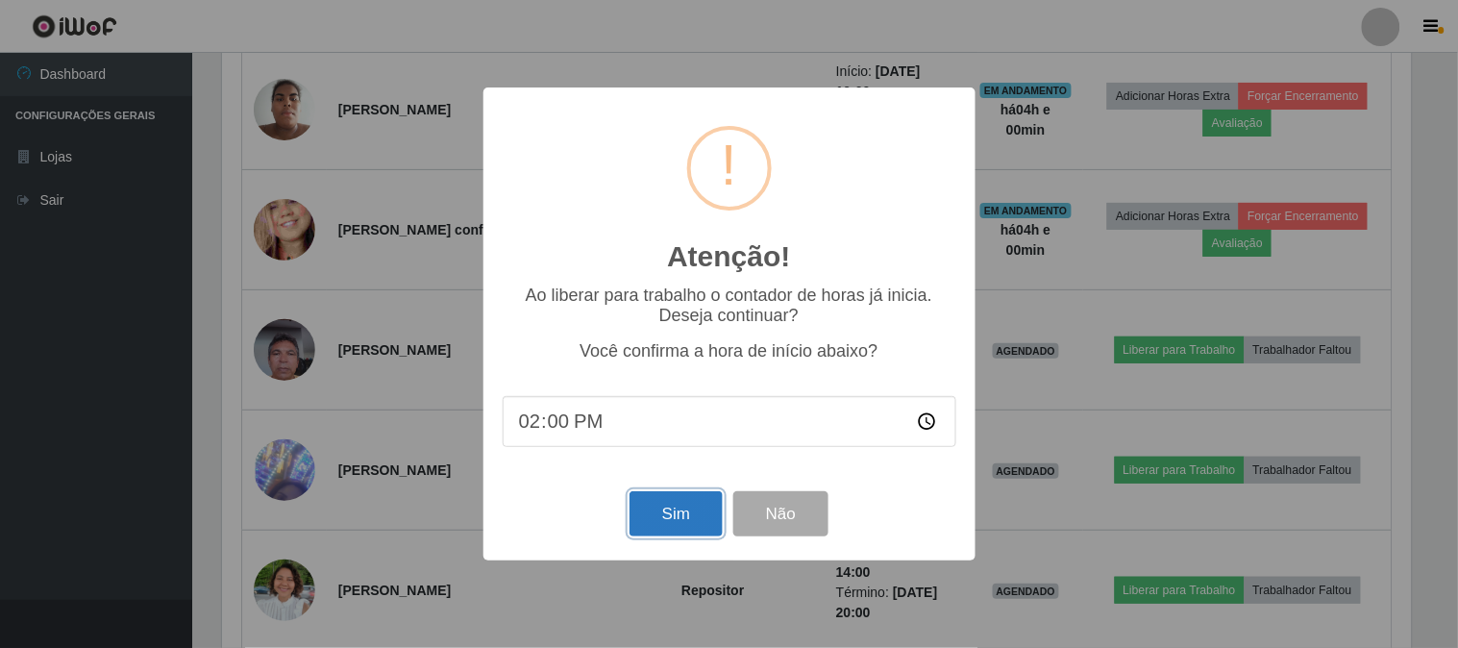
click at [671, 517] on button "Sim" at bounding box center [676, 513] width 93 height 45
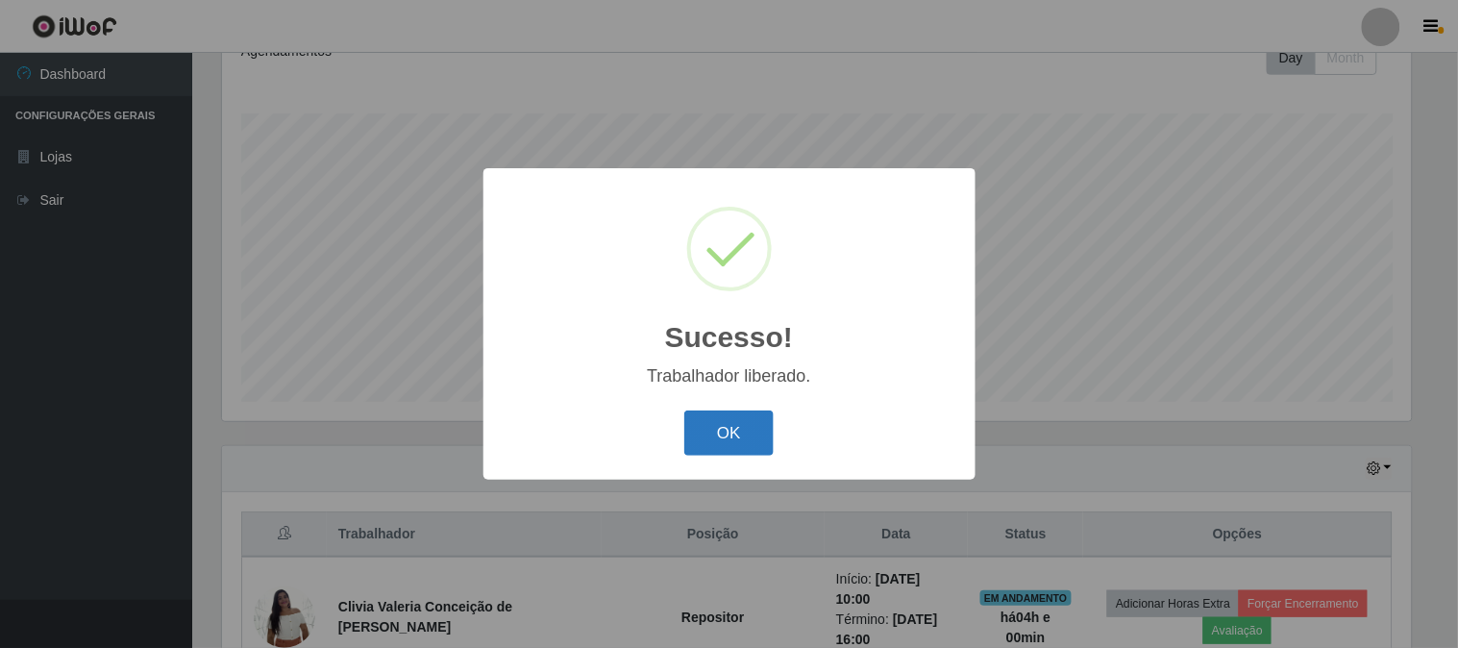
click at [722, 436] on button "OK" at bounding box center [728, 432] width 89 height 45
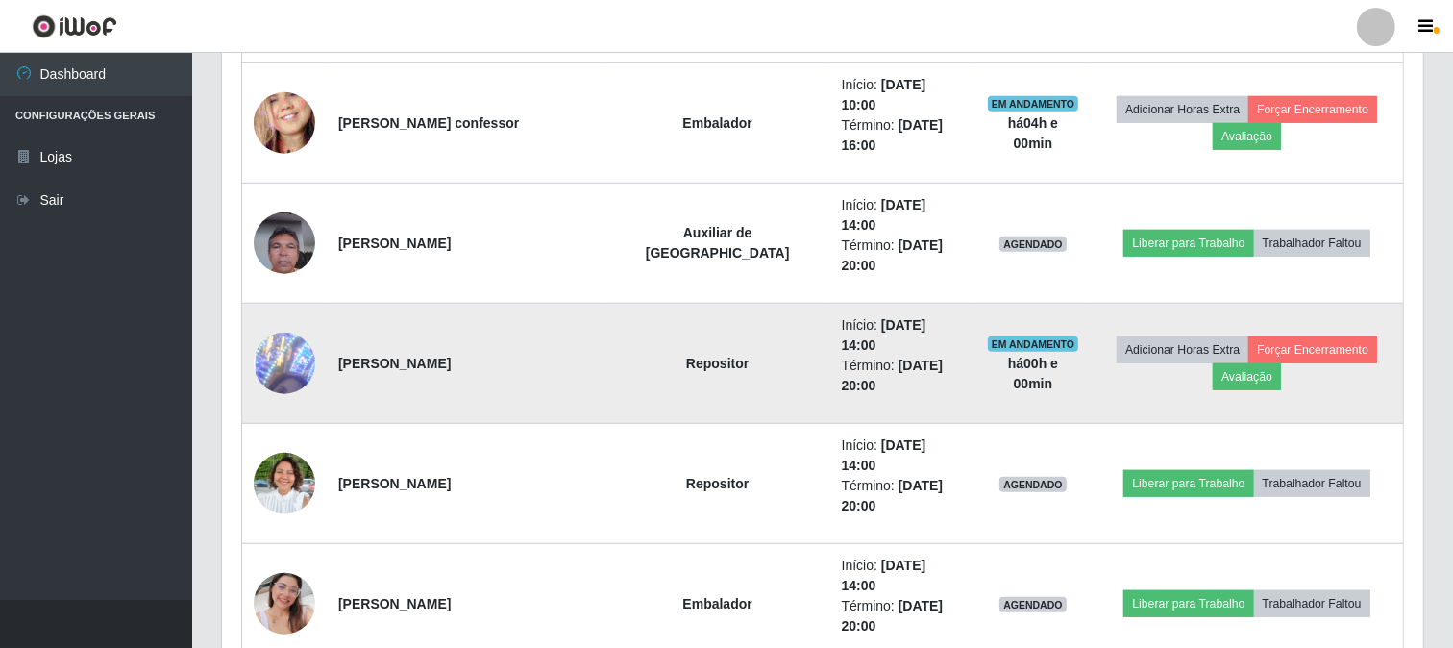
scroll to position [1186, 0]
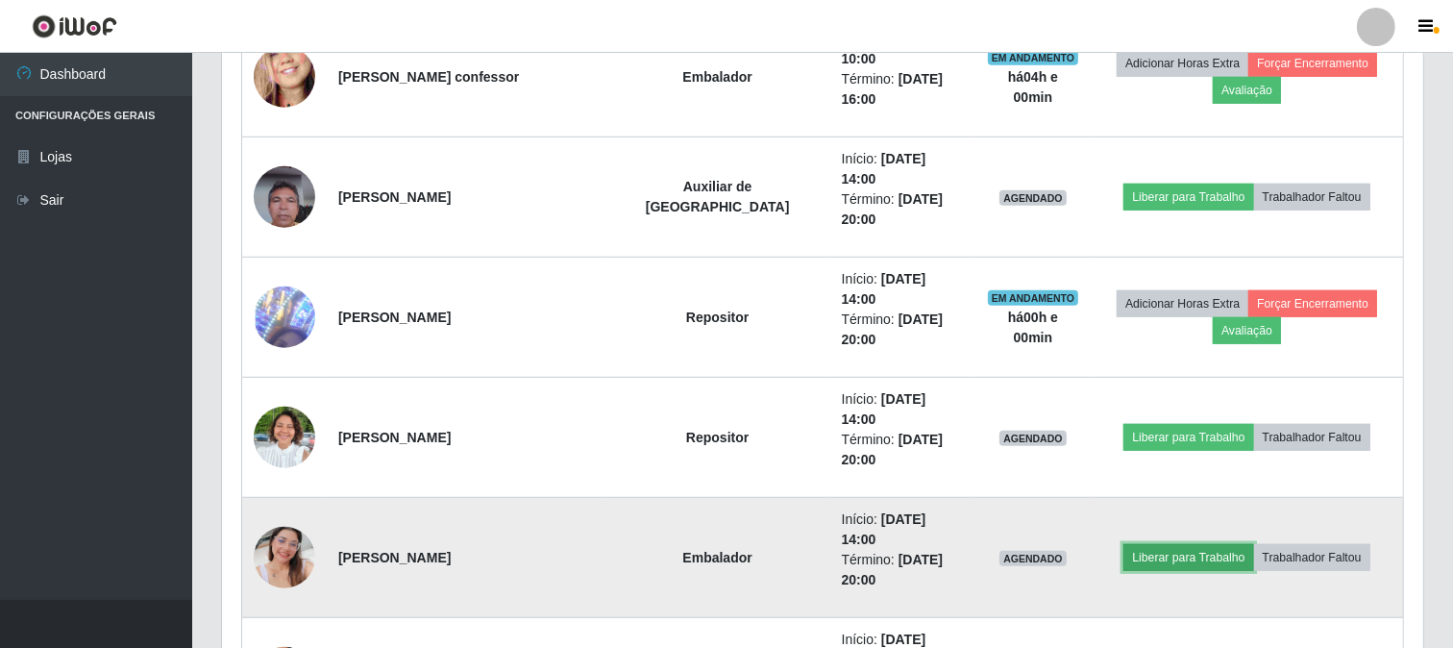
click at [1175, 544] on button "Liberar para Trabalho" at bounding box center [1189, 557] width 130 height 27
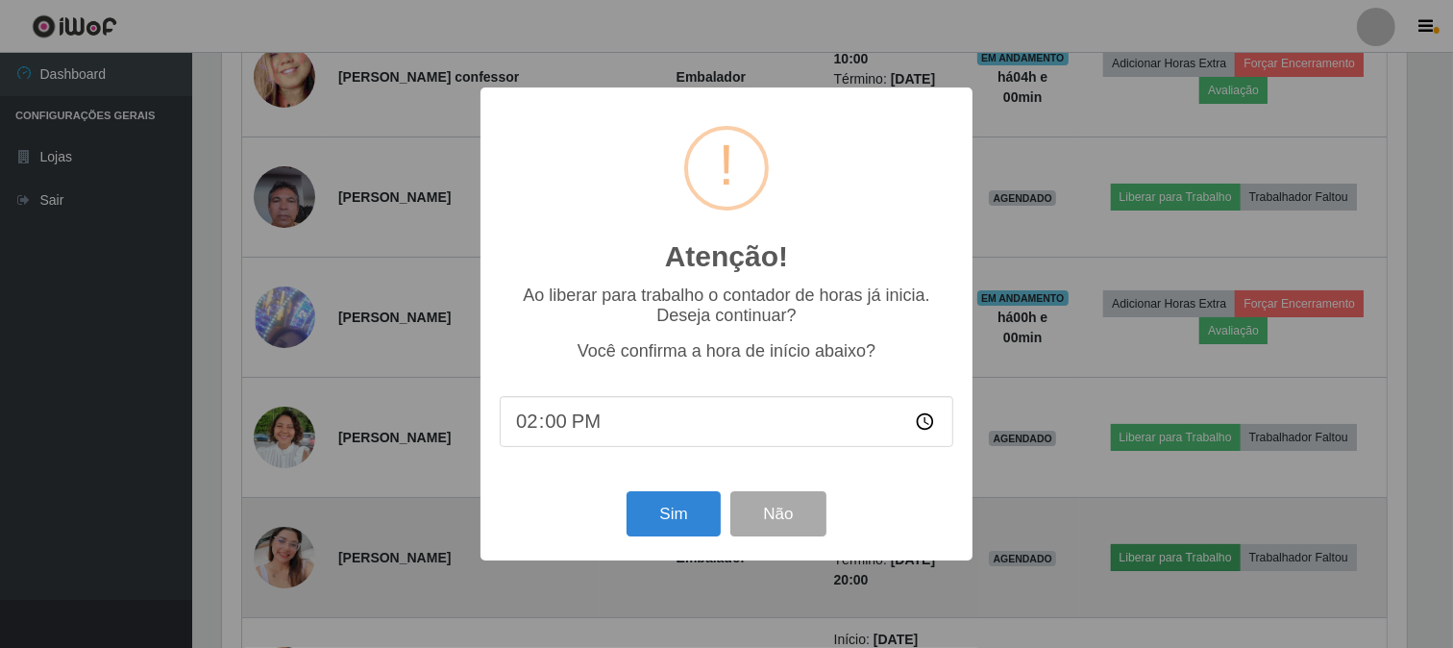
scroll to position [398, 1189]
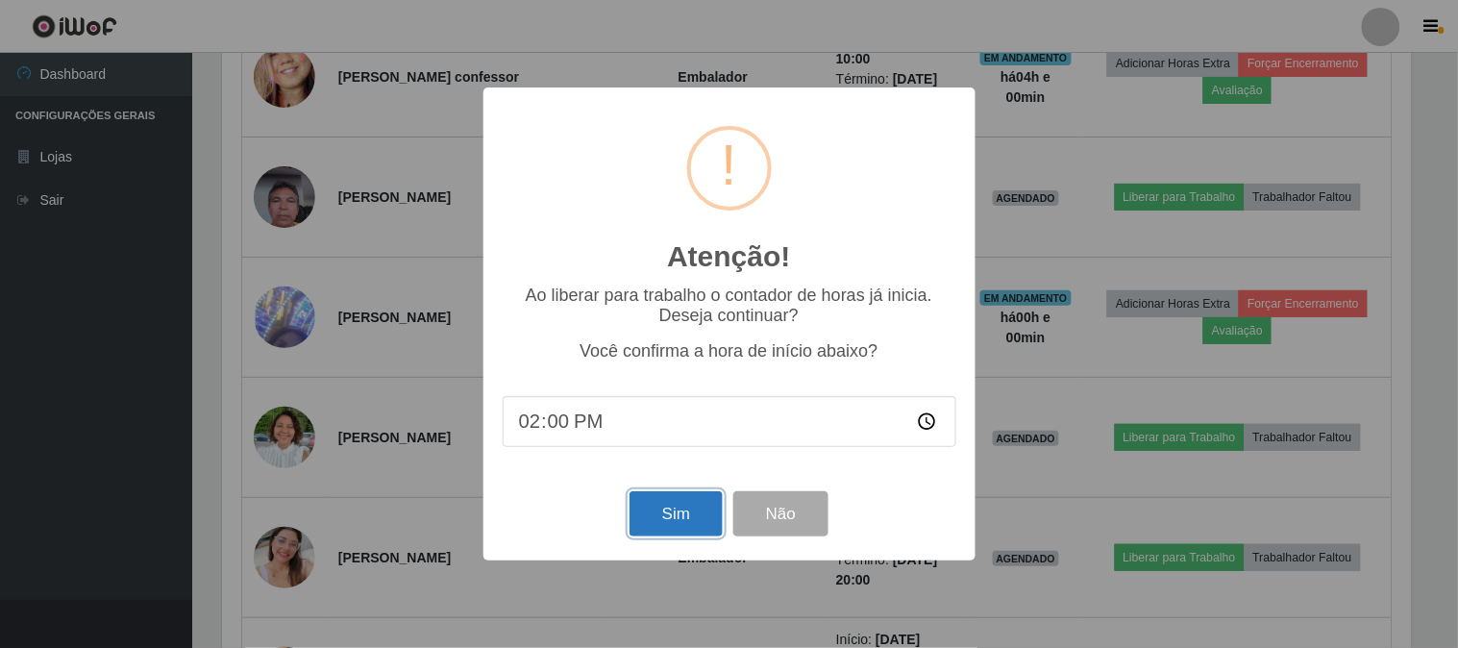
click at [661, 514] on button "Sim" at bounding box center [676, 513] width 93 height 45
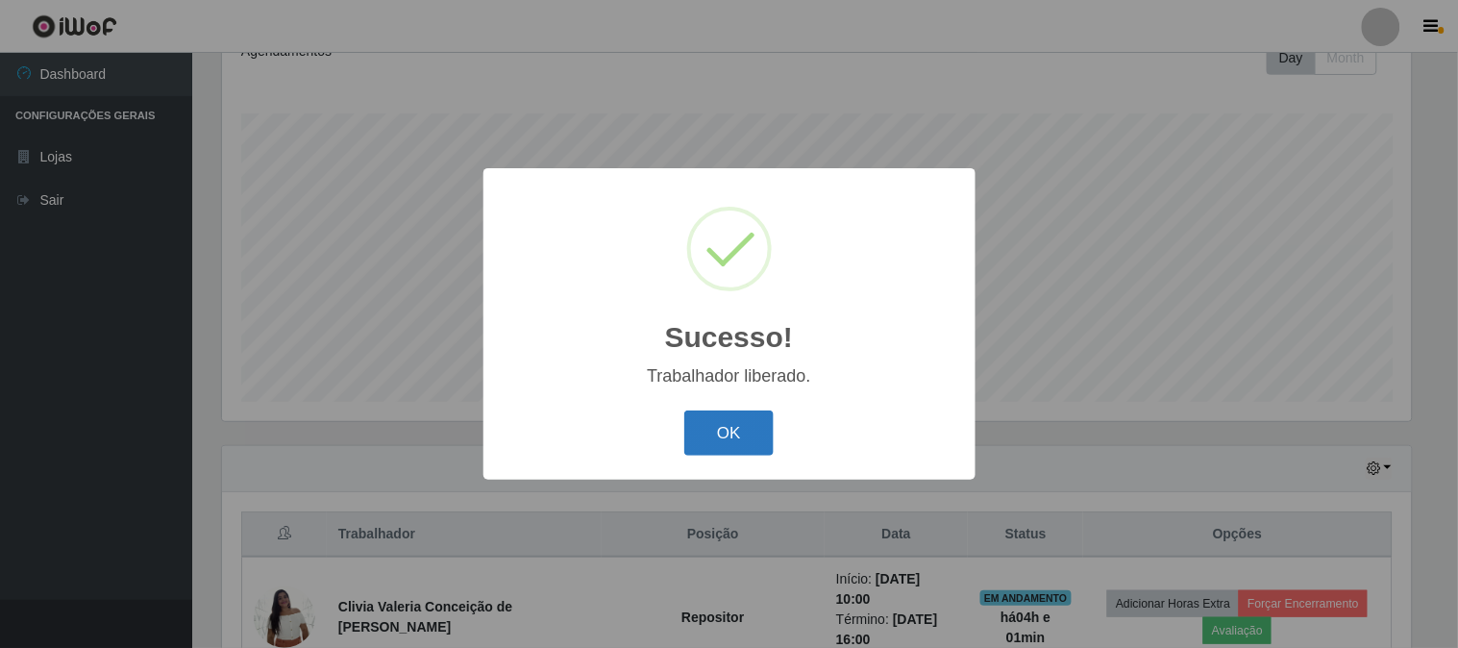
click at [722, 434] on button "OK" at bounding box center [728, 432] width 89 height 45
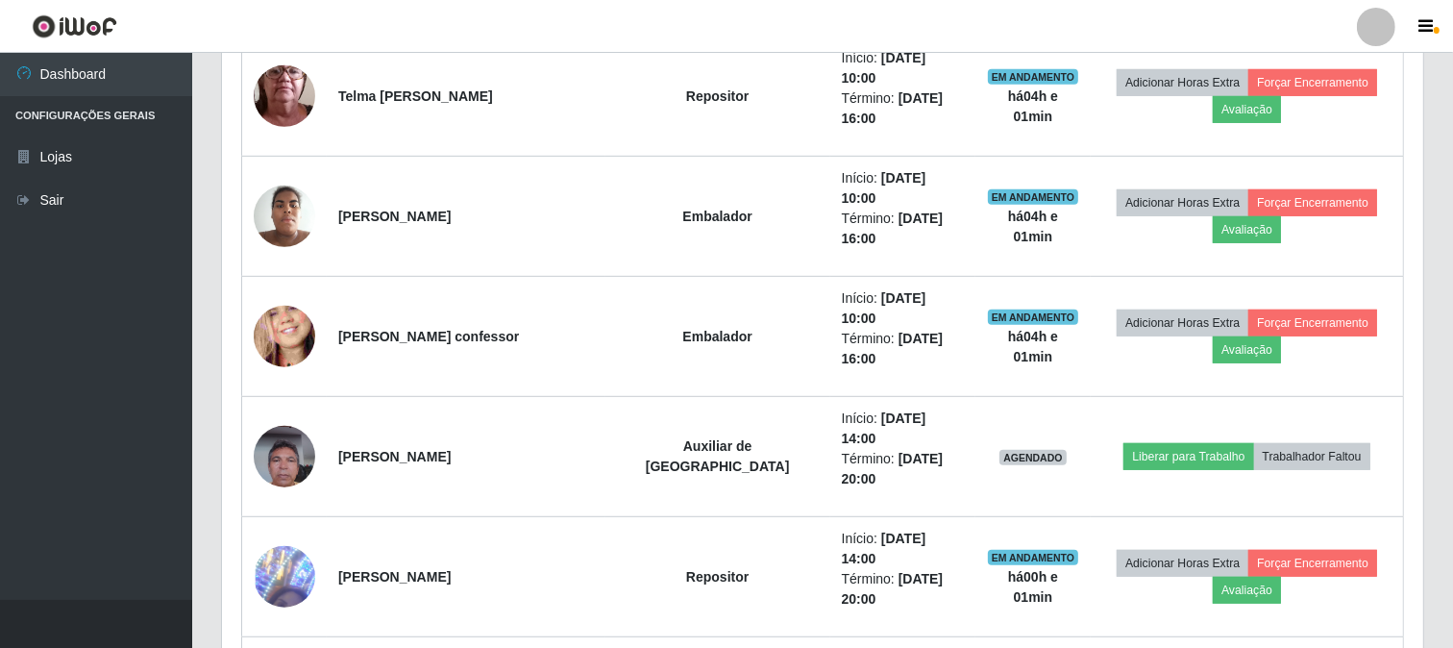
scroll to position [1033, 0]
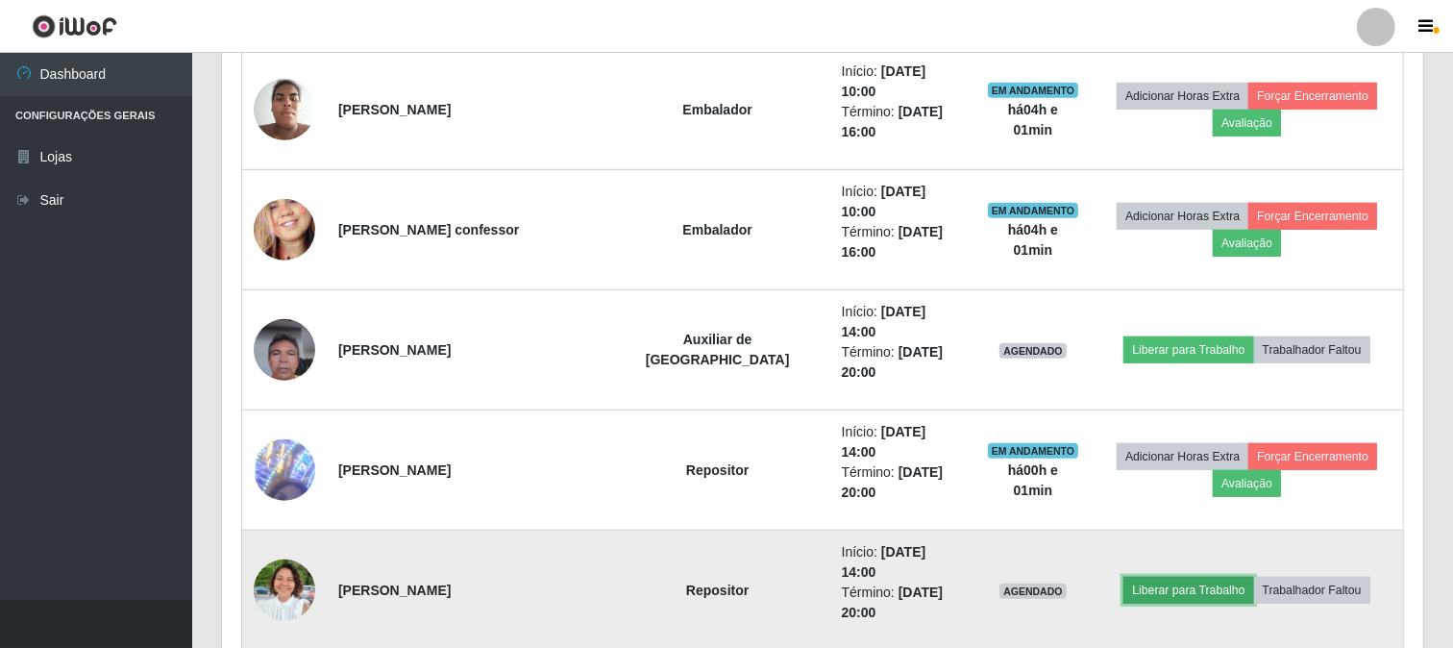
click at [1156, 577] on button "Liberar para Trabalho" at bounding box center [1189, 590] width 130 height 27
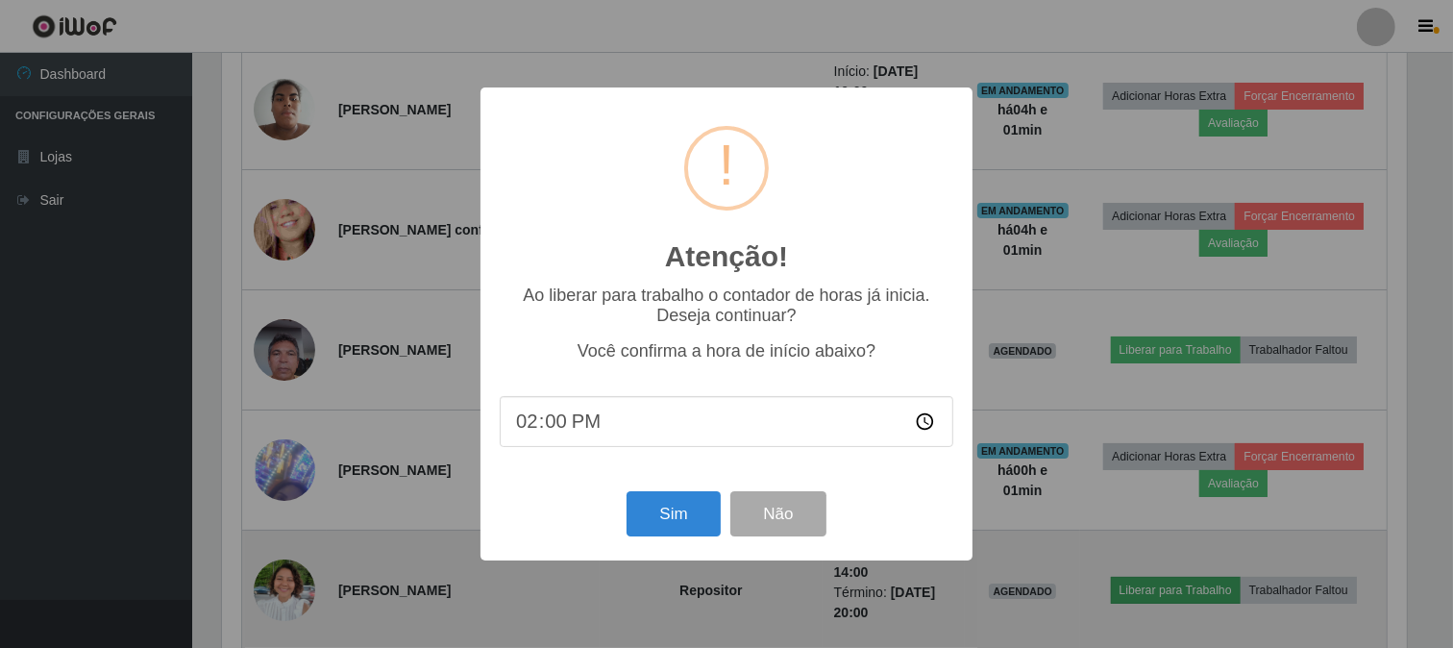
scroll to position [398, 1189]
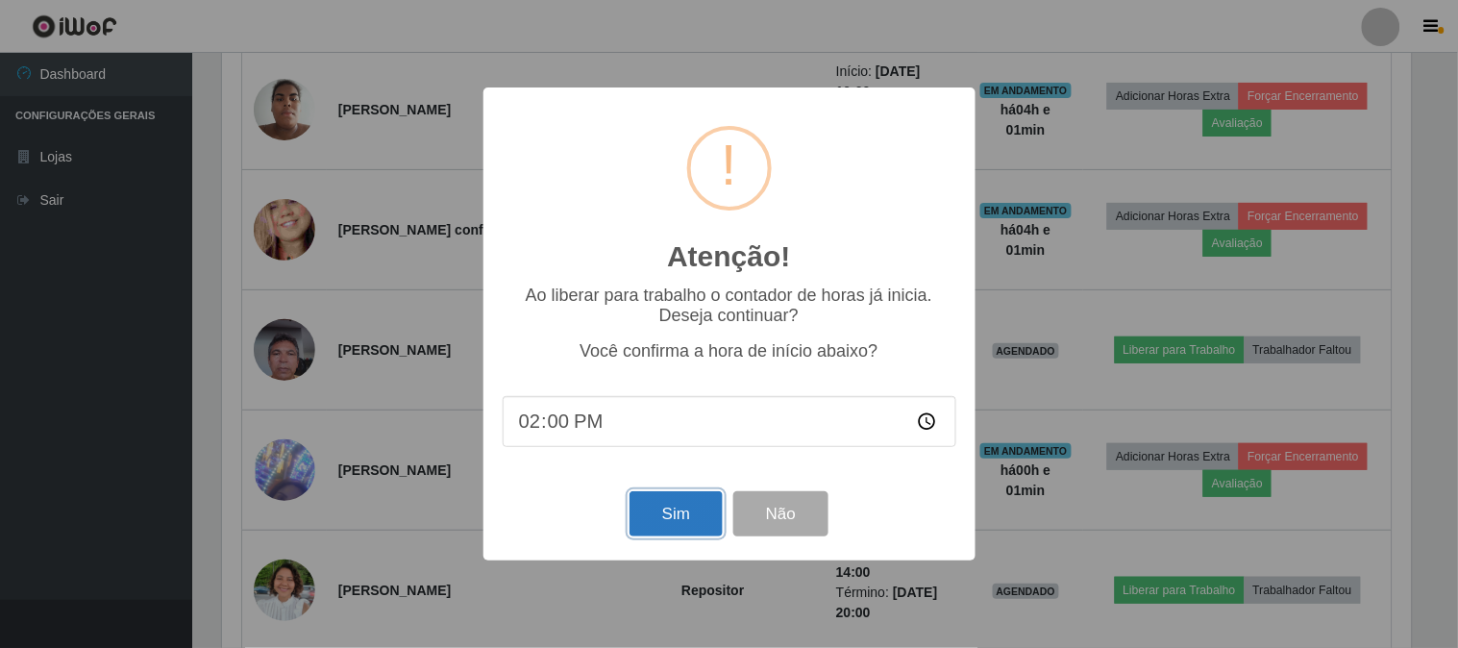
click at [678, 503] on button "Sim" at bounding box center [676, 513] width 93 height 45
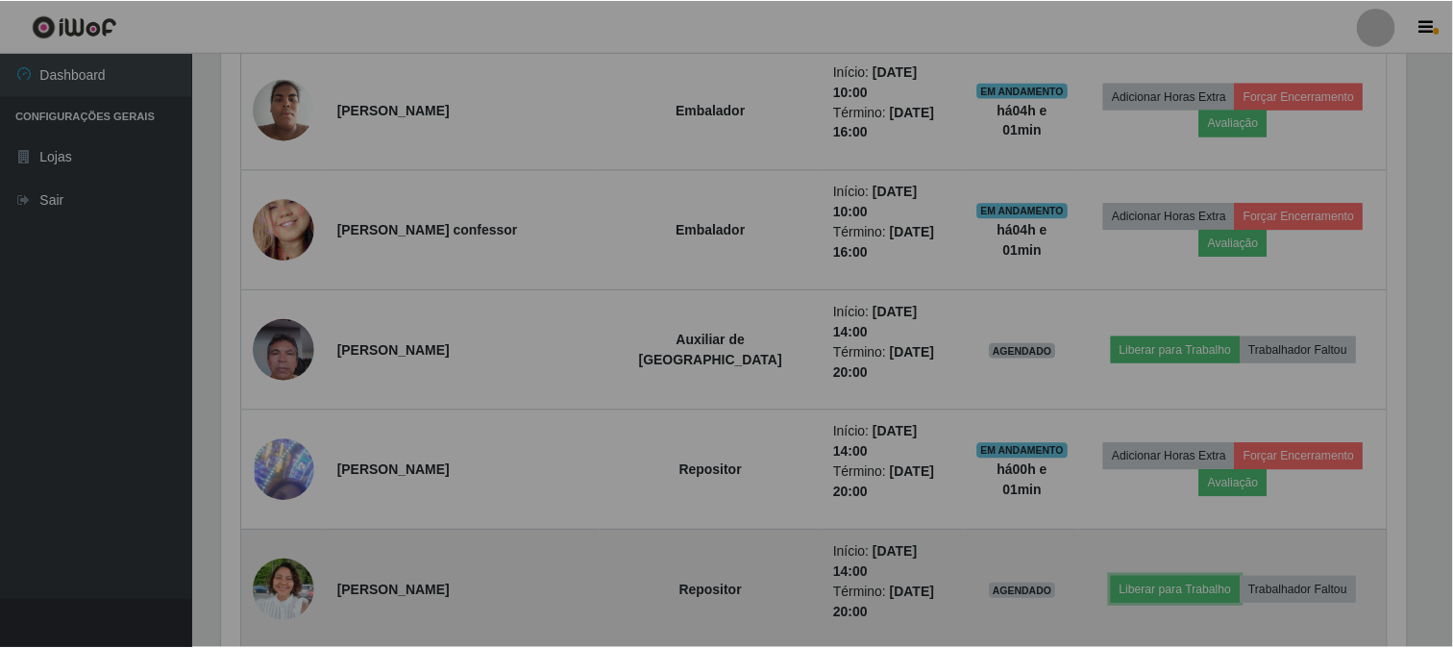
scroll to position [398, 1201]
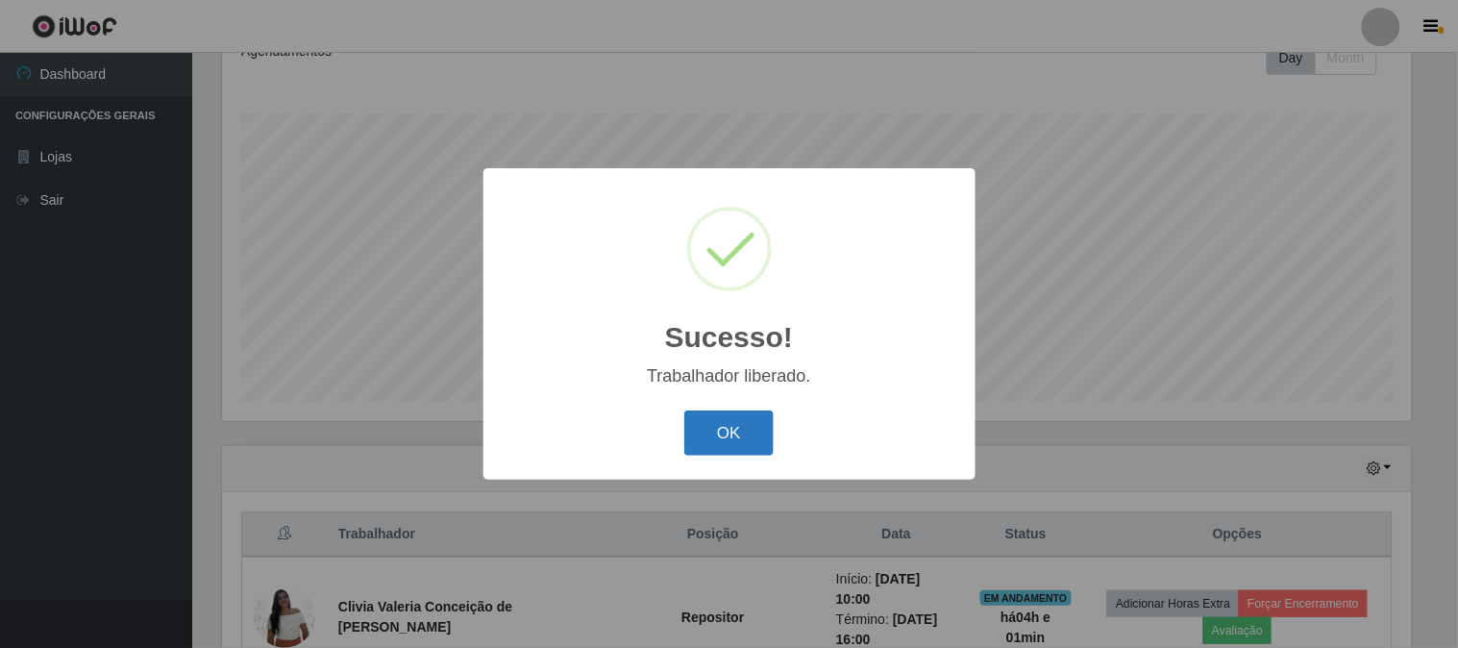
click at [742, 429] on button "OK" at bounding box center [728, 432] width 89 height 45
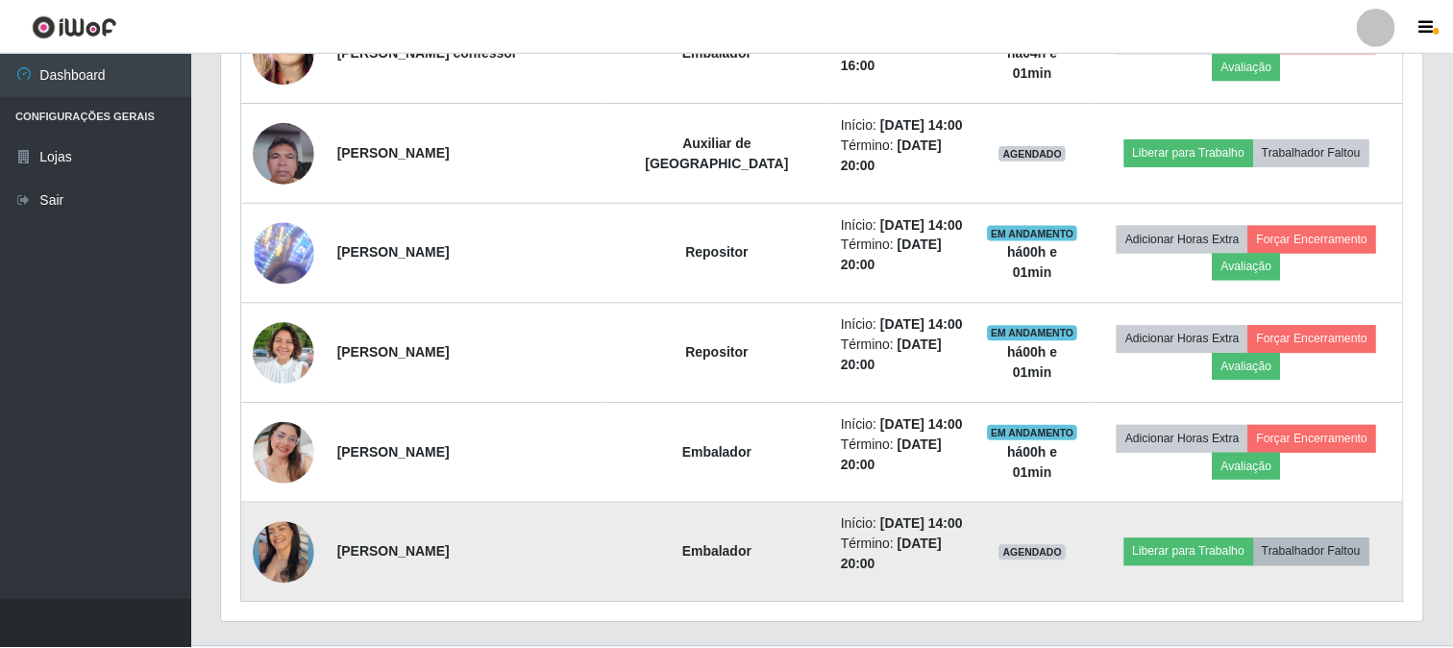
scroll to position [398, 1189]
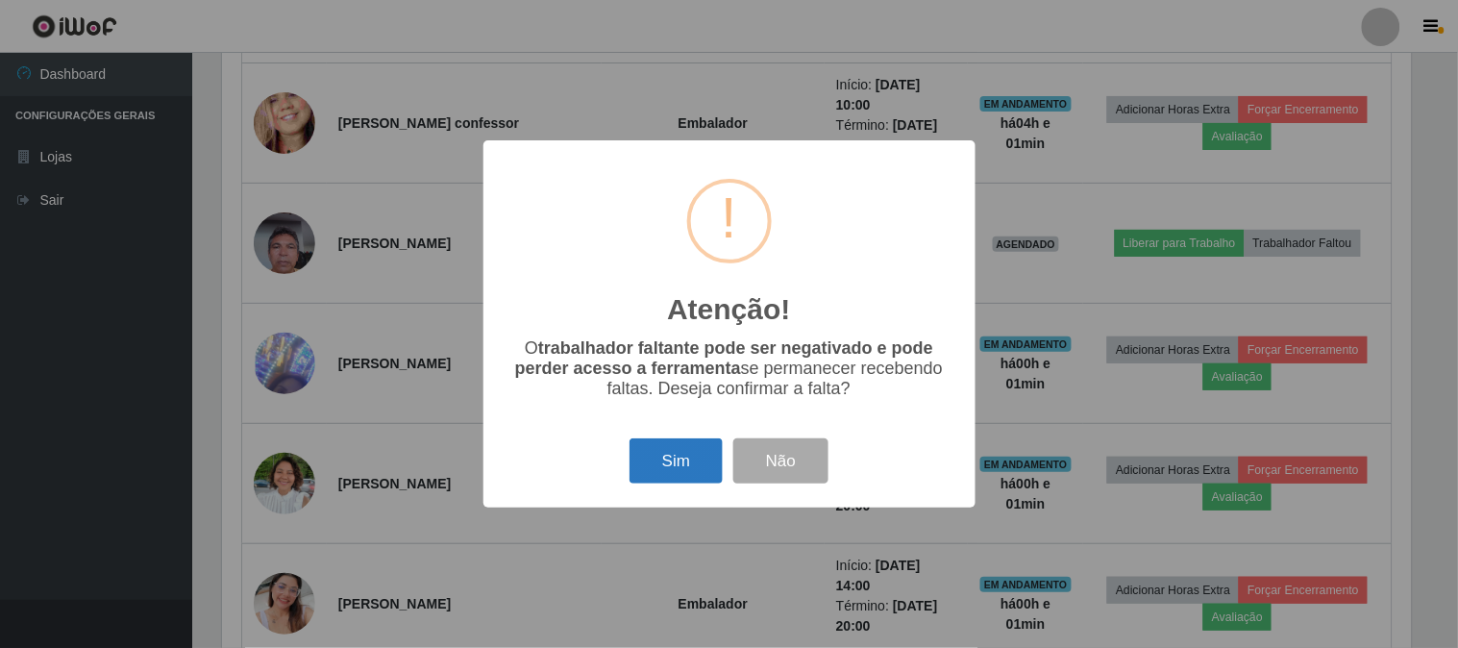
click at [692, 475] on button "Sim" at bounding box center [676, 460] width 93 height 45
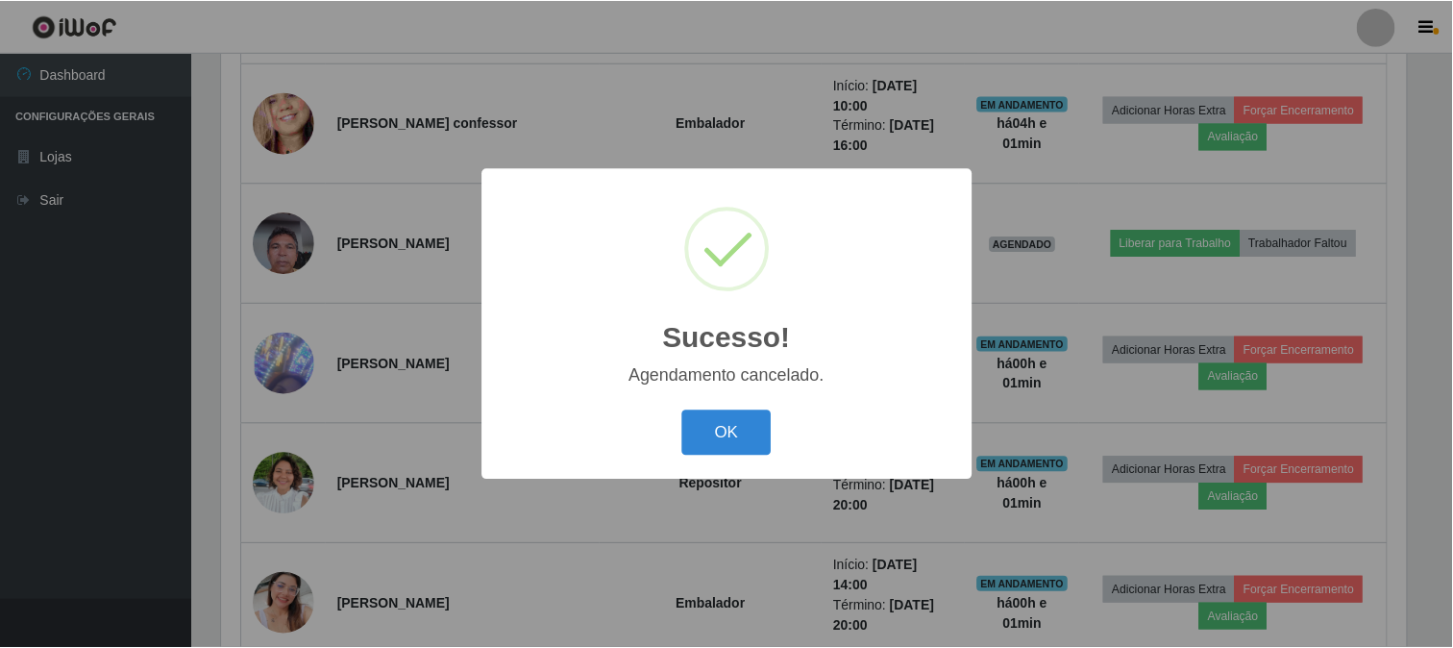
scroll to position [1086, 0]
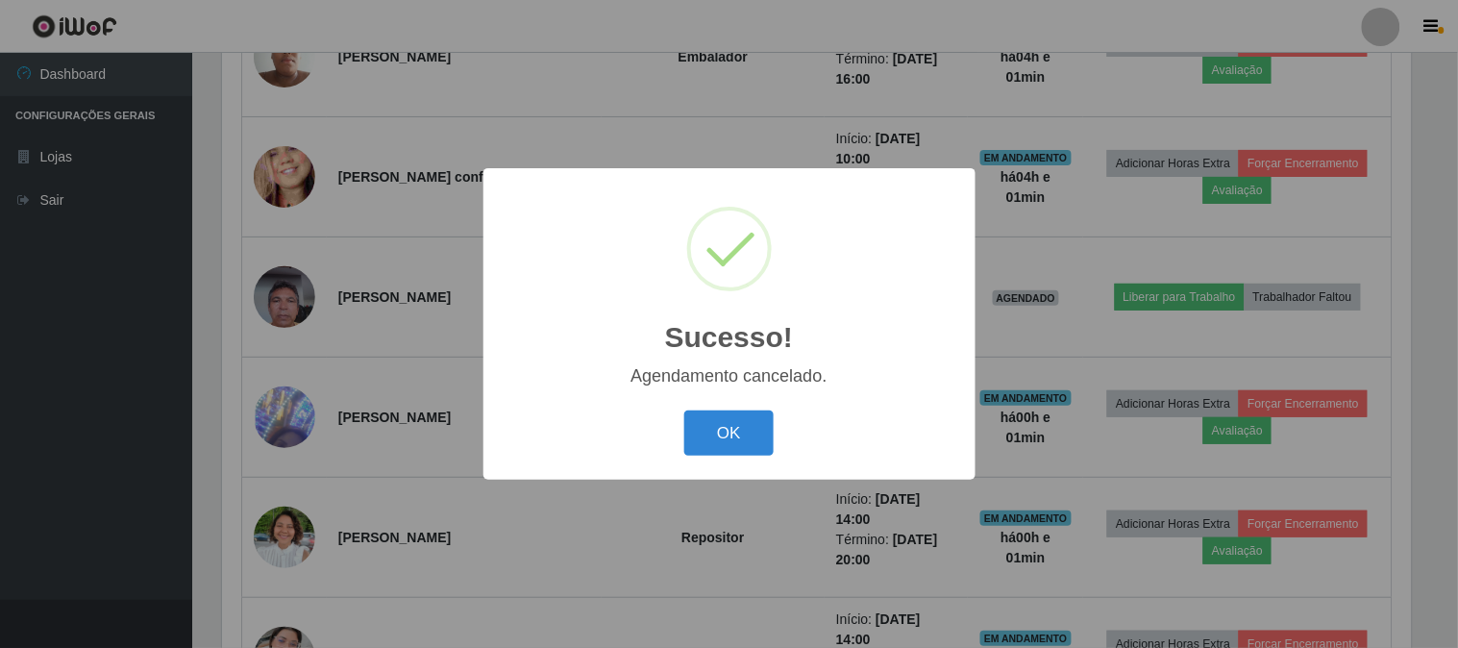
click at [553, 584] on div "Sucesso! × Agendamento cancelado. OK Cancel" at bounding box center [729, 324] width 1458 height 648
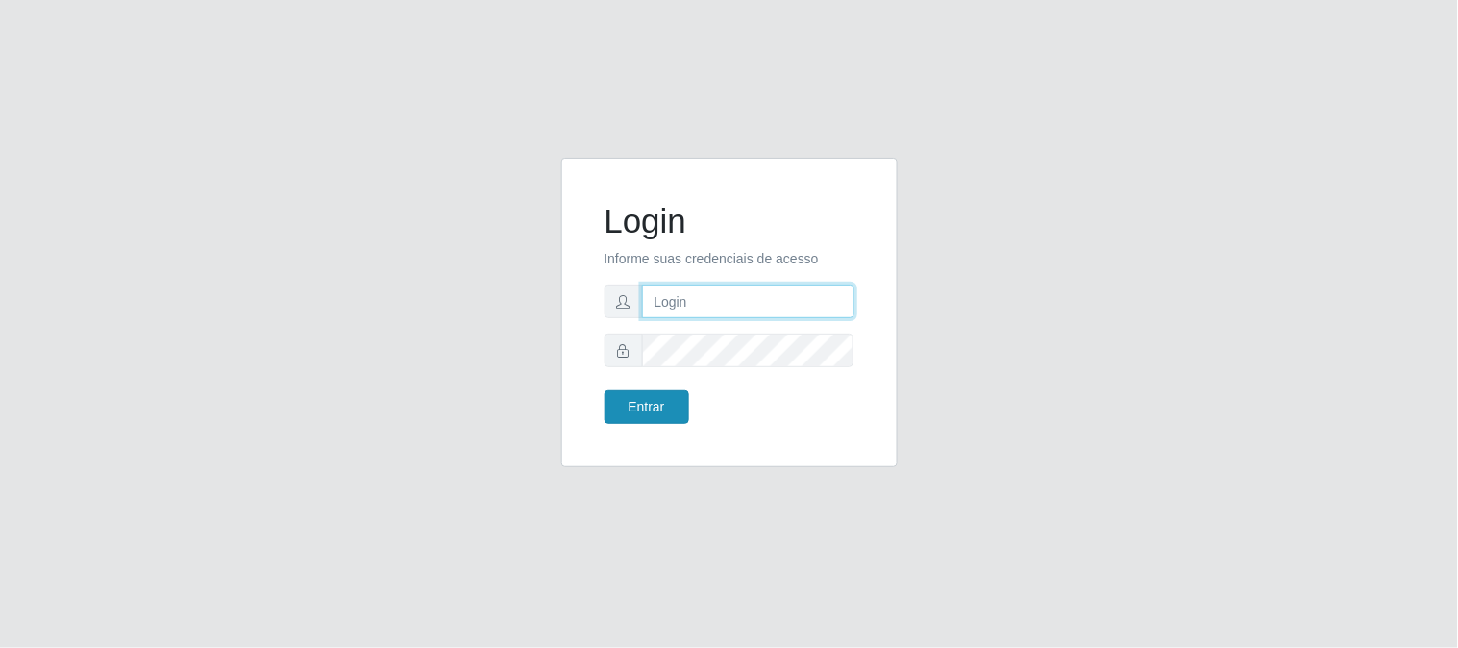
type input "elvis@casatudo"
click at [667, 397] on button "Entrar" at bounding box center [647, 407] width 85 height 34
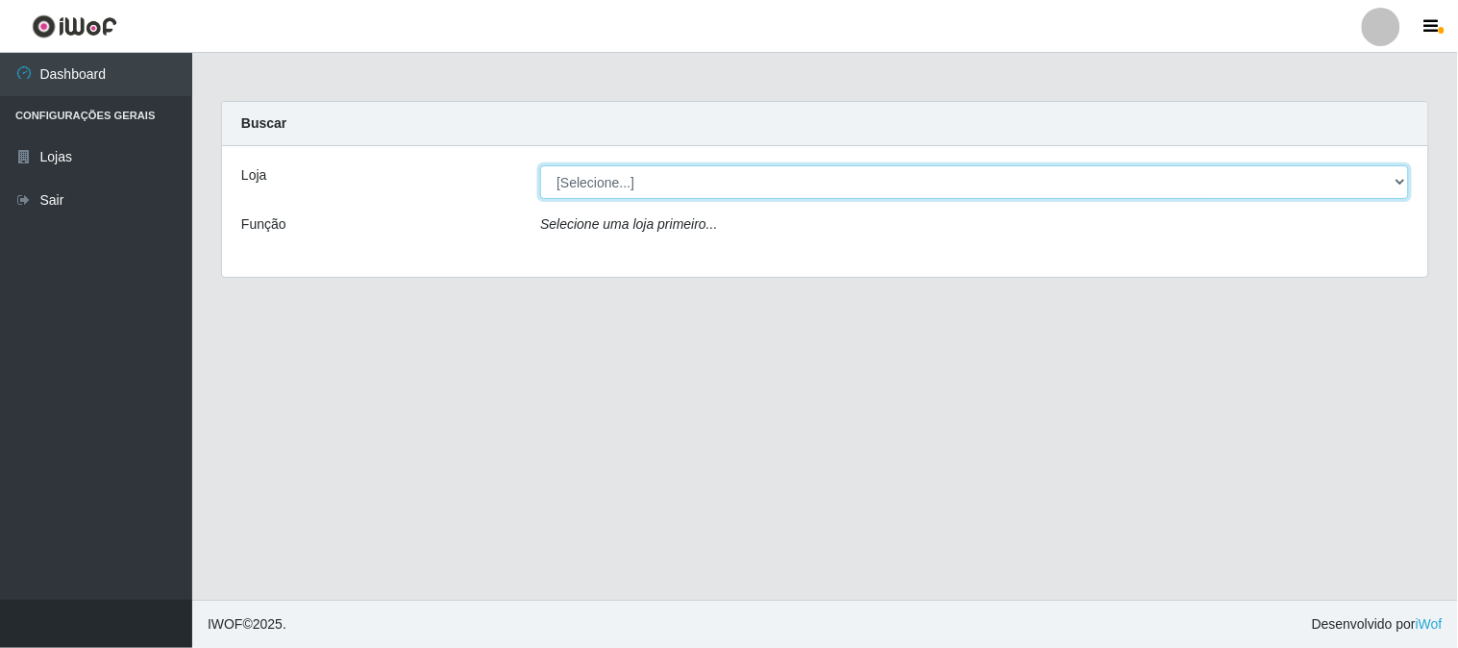
click at [1395, 183] on select "[Selecione...] Casatudo BR" at bounding box center [974, 182] width 869 height 34
select select "197"
click at [540, 165] on select "[Selecione...] Casatudo BR" at bounding box center [974, 182] width 869 height 34
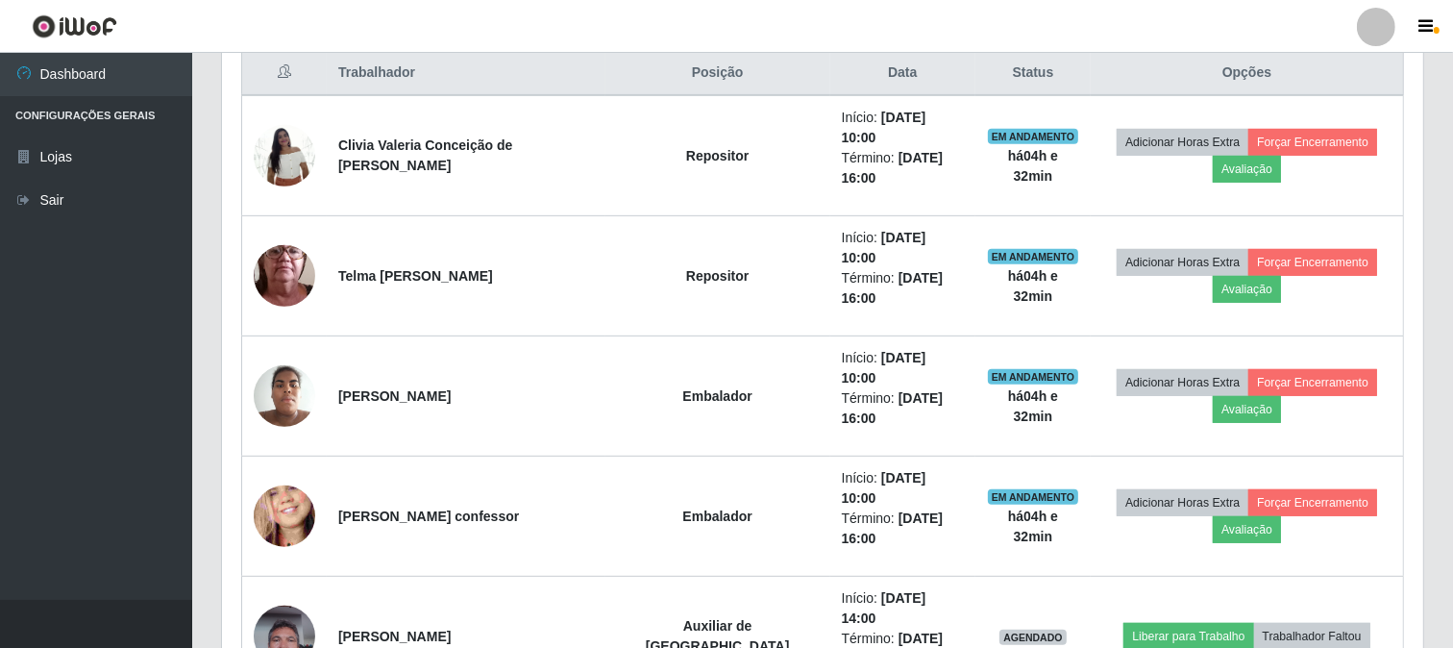
scroll to position [854, 0]
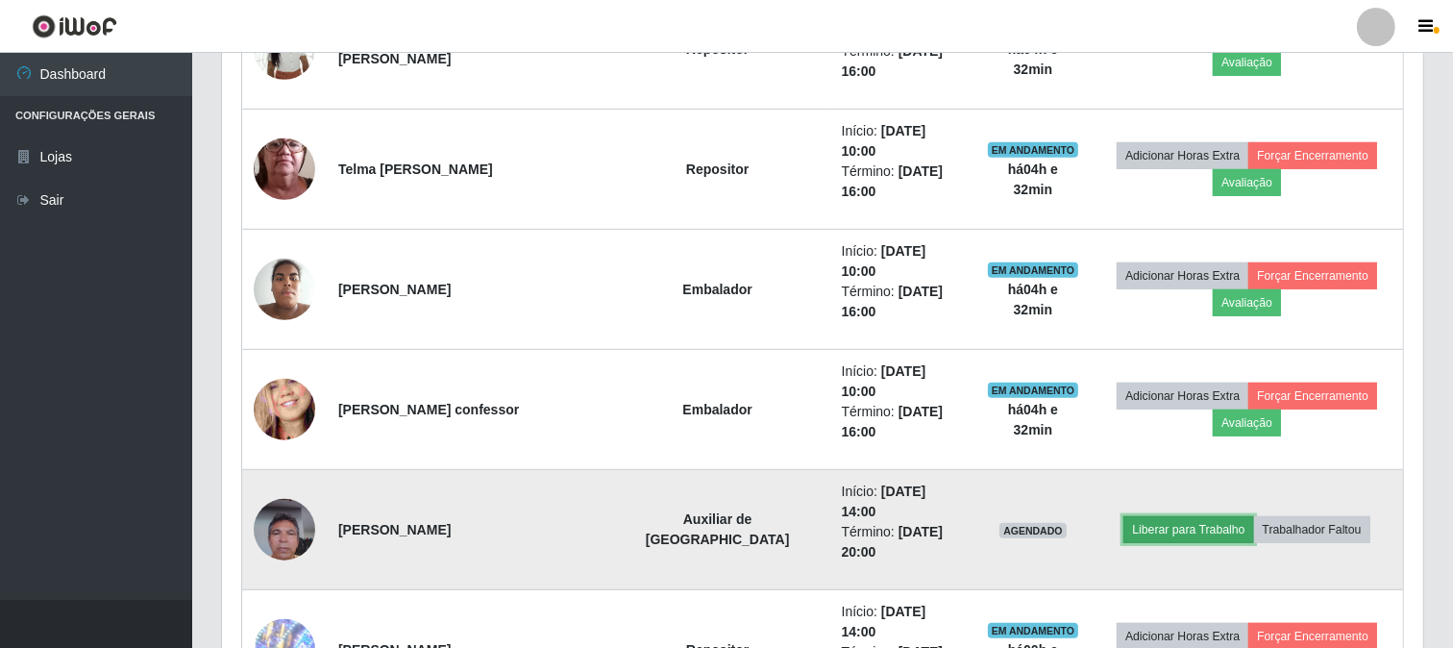
click at [1221, 516] on button "Liberar para Trabalho" at bounding box center [1189, 529] width 130 height 27
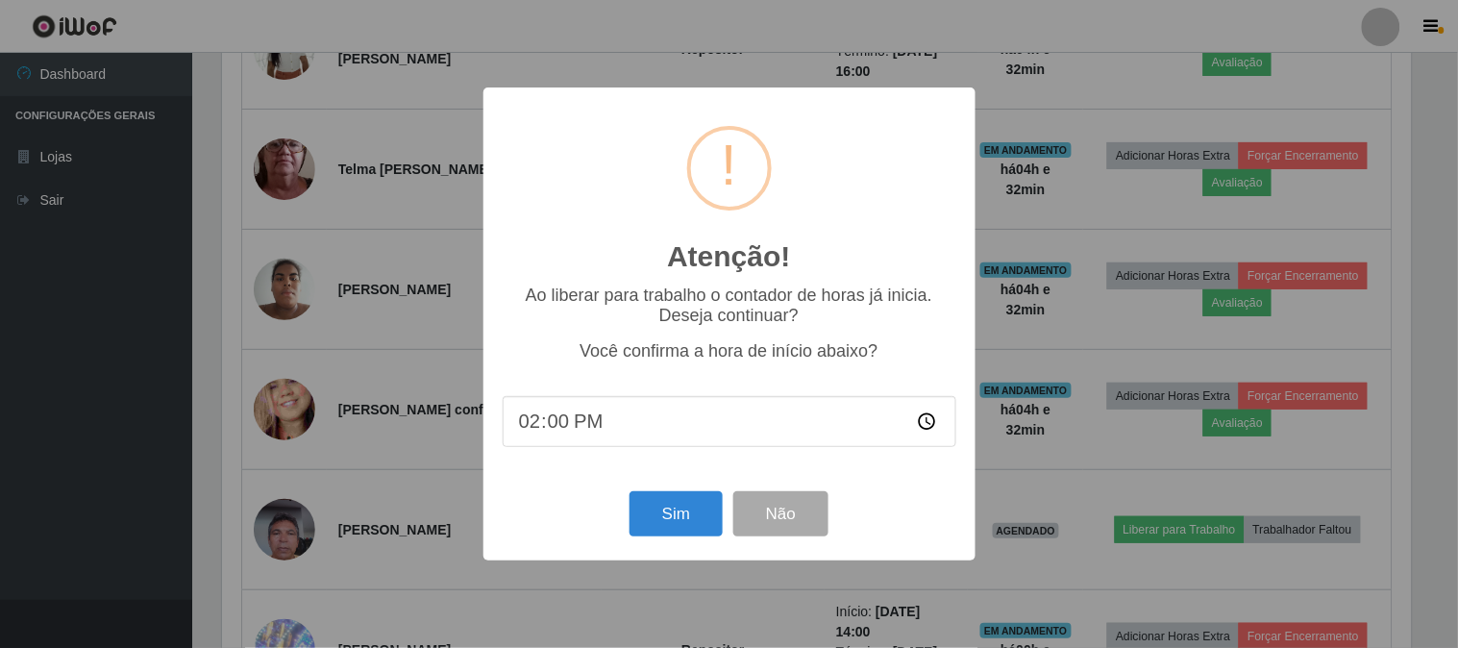
click at [568, 420] on input "14:00" at bounding box center [730, 421] width 454 height 51
click at [570, 420] on input "14:00" at bounding box center [730, 421] width 454 height 51
click at [554, 421] on input "14:00" at bounding box center [730, 421] width 454 height 51
type input "14:36"
click at [676, 503] on button "Sim" at bounding box center [676, 513] width 93 height 45
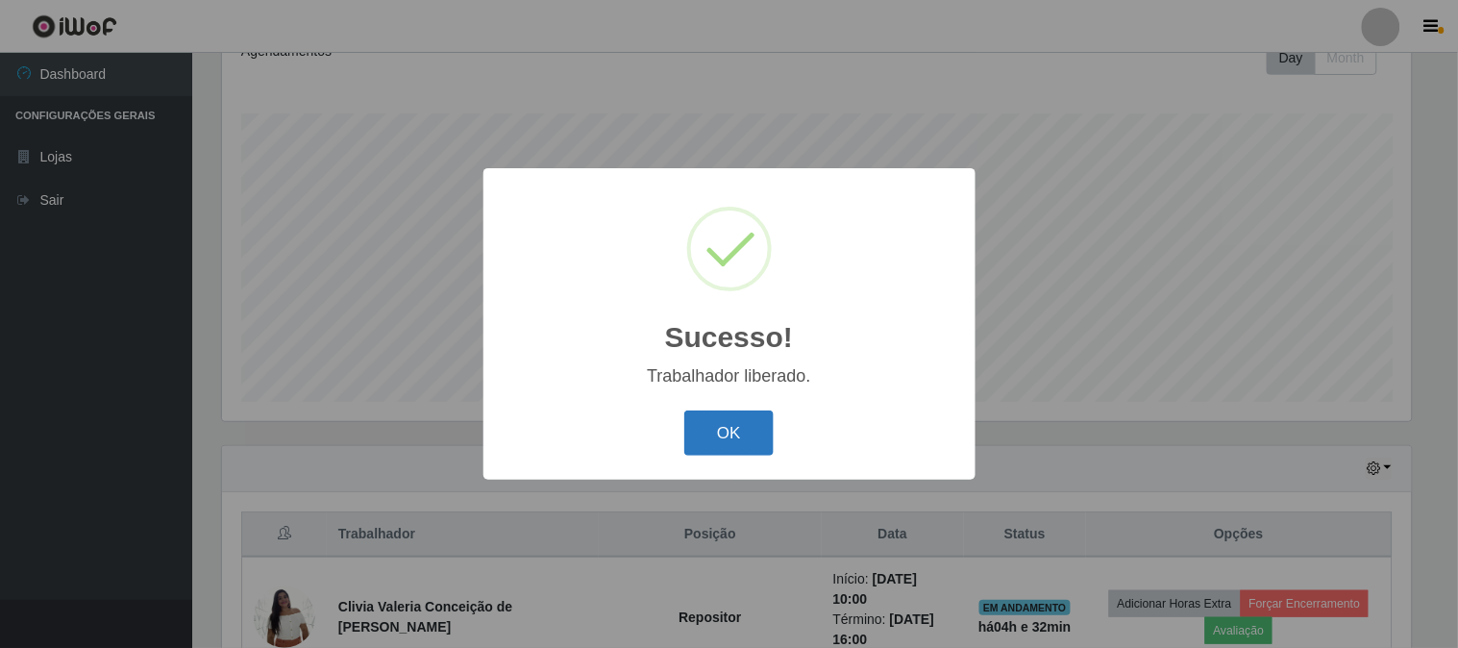
click at [734, 420] on button "OK" at bounding box center [728, 432] width 89 height 45
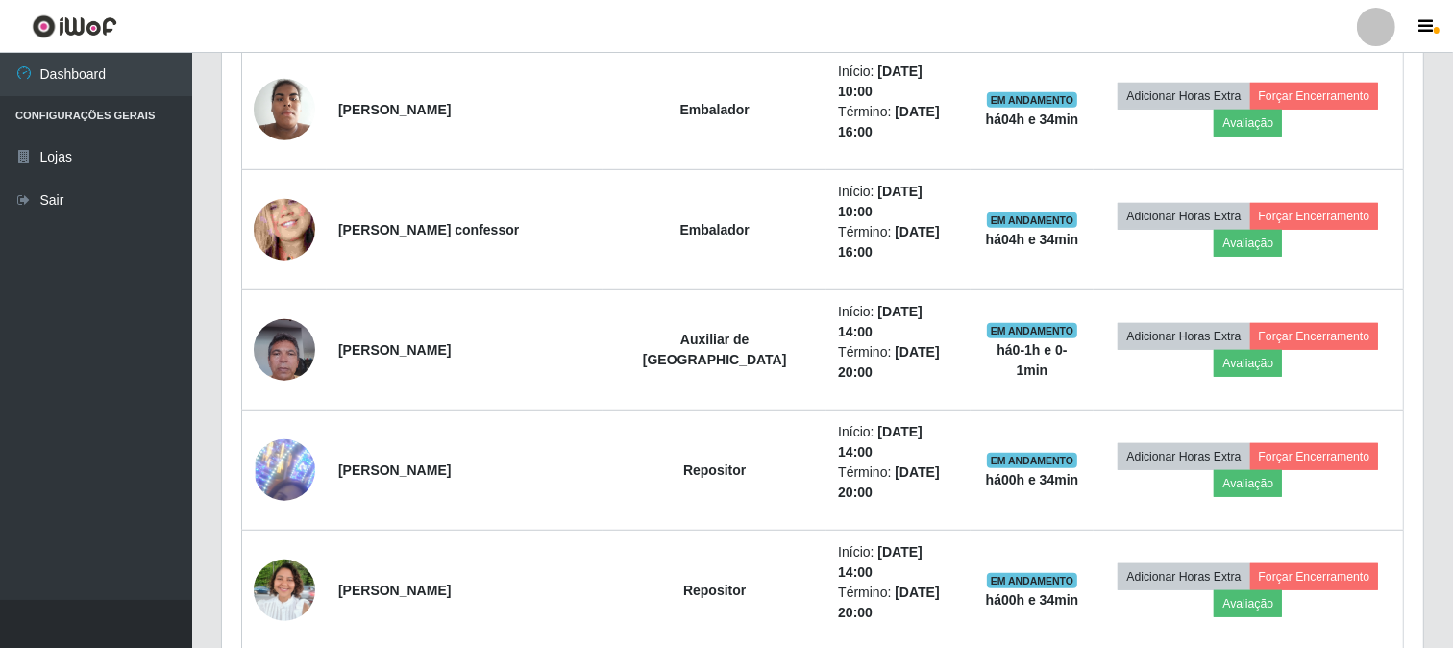
scroll to position [1086, 0]
